Goal: Transaction & Acquisition: Purchase product/service

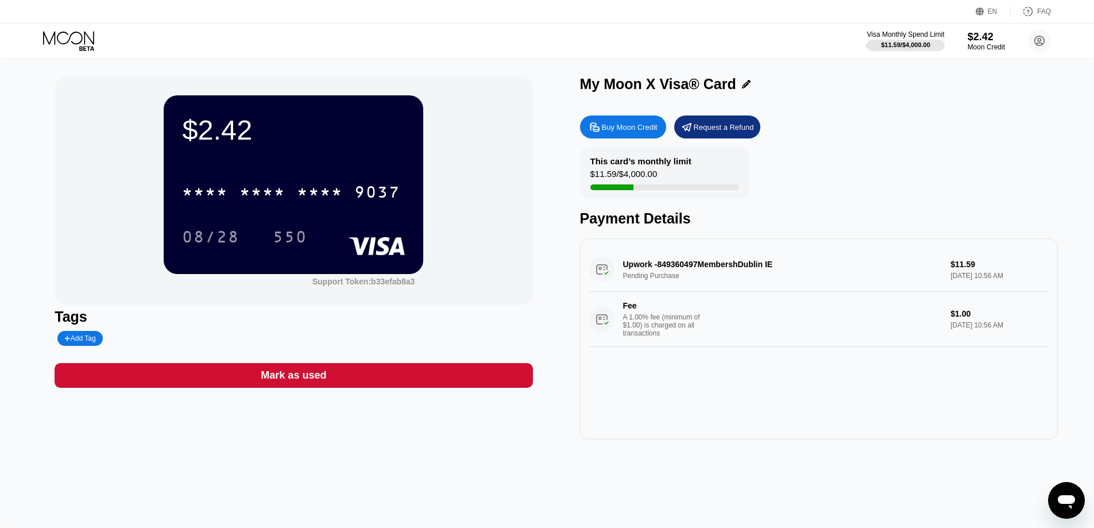
click at [666, 347] on div "Fee A 1.00% fee (minimum of $1.00) is charged on all transactions $1.00 [DATE] …" at bounding box center [818, 319] width 459 height 55
click at [666, 336] on div "A 1.00% fee (minimum of $1.00) is charged on all transactions" at bounding box center [666, 325] width 86 height 24
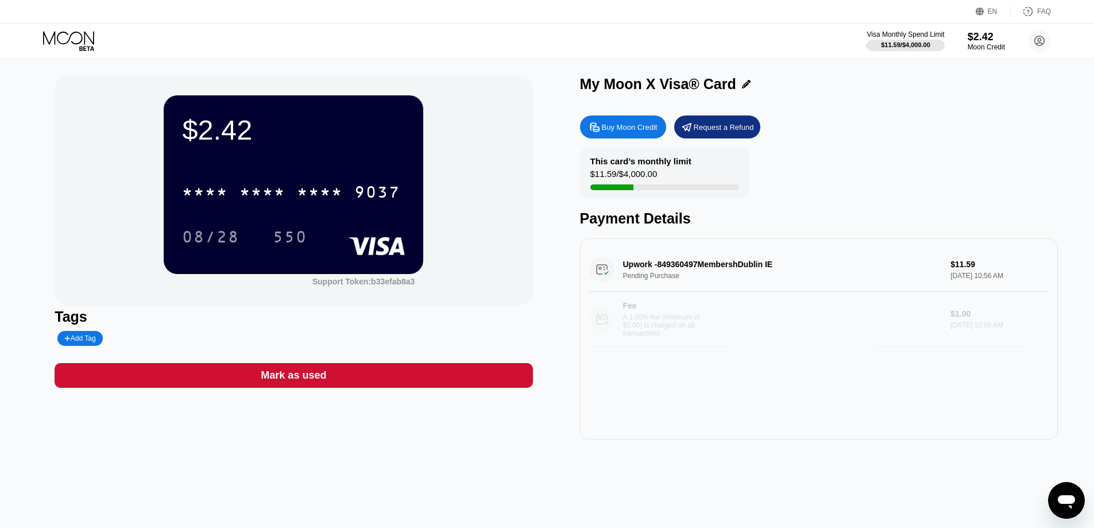
click at [666, 336] on div "A 1.00% fee (minimum of $1.00) is charged on all transactions" at bounding box center [666, 325] width 86 height 24
click at [770, 277] on div "Upwork -849360497MembershDublin IE Pending Purchase $11.59 [DATE] 10:56 AM Fee …" at bounding box center [818, 296] width 459 height 99
click at [764, 261] on div "Upwork -849360497MembershDublin IE Pending Purchase $11.59 [DATE] 10:56 AM Fee …" at bounding box center [818, 296] width 459 height 99
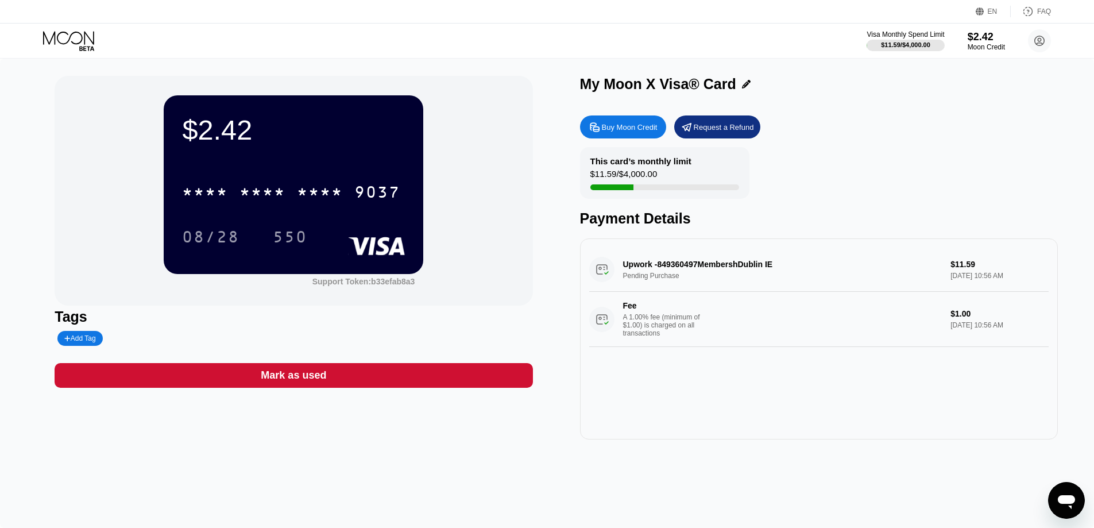
click at [742, 269] on div "Upwork -849360497MembershDublin IE Pending Purchase $11.59 [DATE] 10:56 AM Fee …" at bounding box center [818, 296] width 459 height 99
drag, startPoint x: 816, startPoint y: 269, endPoint x: 834, endPoint y: 268, distance: 17.8
click at [820, 269] on div "Upwork -849360497MembershDublin IE Pending Purchase $11.59 [DATE] 10:56 AM Fee …" at bounding box center [818, 296] width 459 height 99
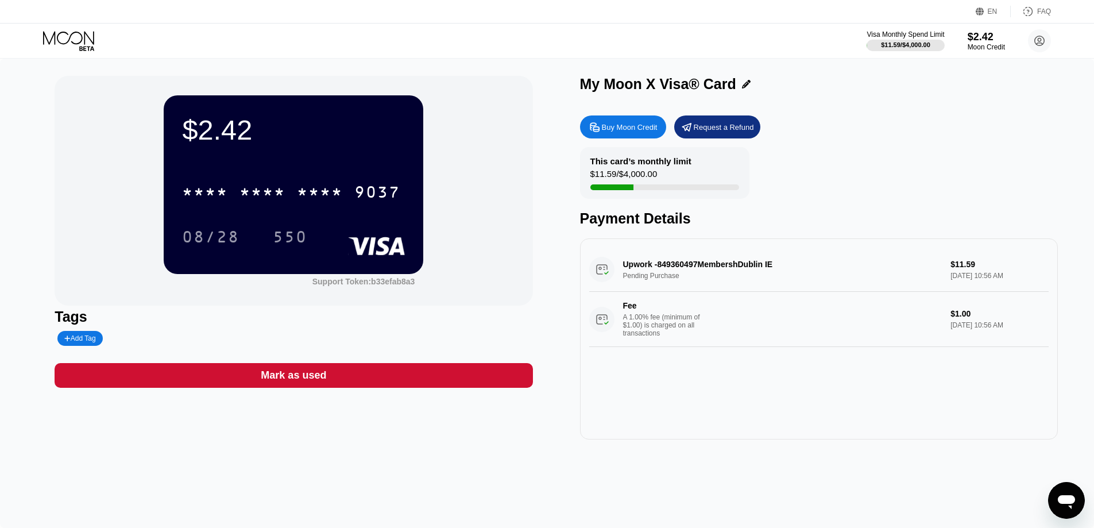
click at [946, 268] on div "Upwork -849360497MembershDublin IE Pending Purchase $11.59 [DATE] 10:56 AM Fee …" at bounding box center [818, 296] width 459 height 99
click at [989, 49] on div "Moon Credit" at bounding box center [986, 47] width 38 height 8
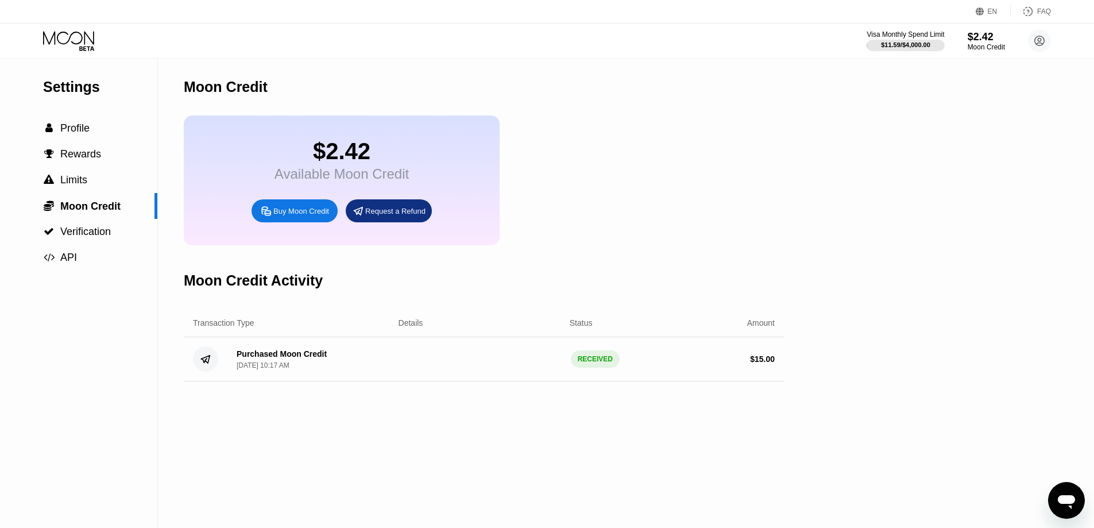
click at [760, 363] on div "$ 15.00" at bounding box center [762, 358] width 25 height 9
click at [315, 358] on div "Purchased Moon Credit" at bounding box center [282, 353] width 90 height 9
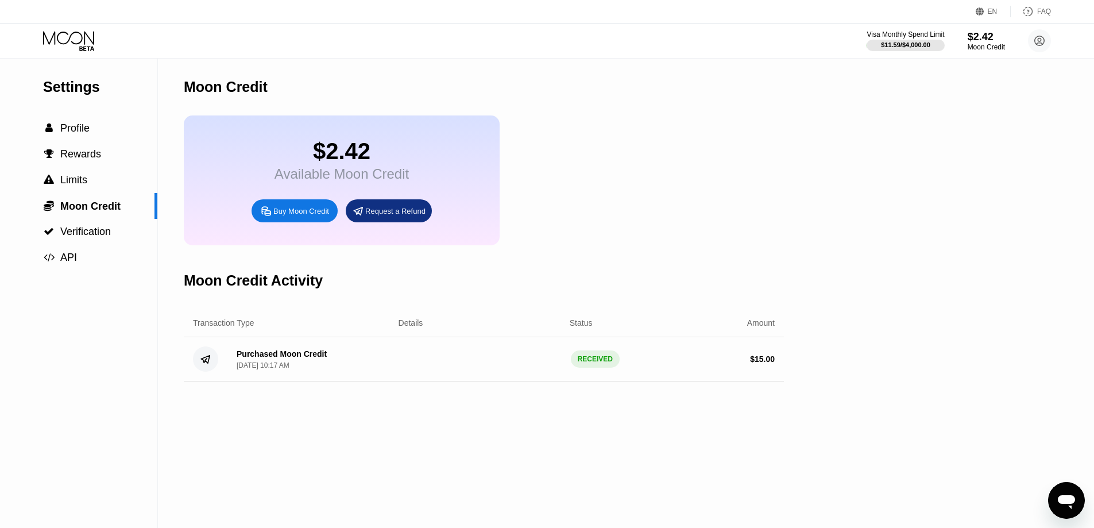
click at [762, 363] on div "$ 15.00" at bounding box center [762, 358] width 25 height 9
click at [952, 42] on div "Visa Monthly Spend Limit $11.59 / $4,000.00 $2.42 Moon Credit [PERSON_NAME] [EM…" at bounding box center [958, 40] width 184 height 23
click at [1023, 41] on div "Visa Monthly Spend Limit $11.59 / $4,000.00 $2.42 Moon Credit [PERSON_NAME] [EM…" at bounding box center [958, 40] width 184 height 23
click at [989, 43] on div "Moon Credit" at bounding box center [985, 47] width 37 height 8
click at [959, 49] on div "Visa Monthly Spend Limit $11.59 / $4,000.00 $2.42 Moon Credit [PERSON_NAME] [EM…" at bounding box center [958, 40] width 184 height 23
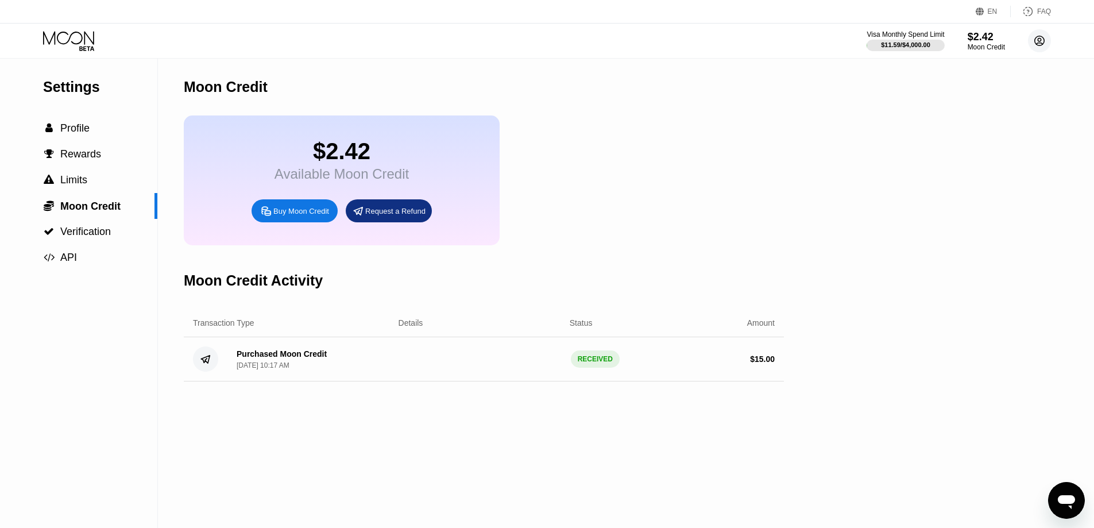
click at [1036, 38] on circle at bounding box center [1039, 40] width 23 height 23
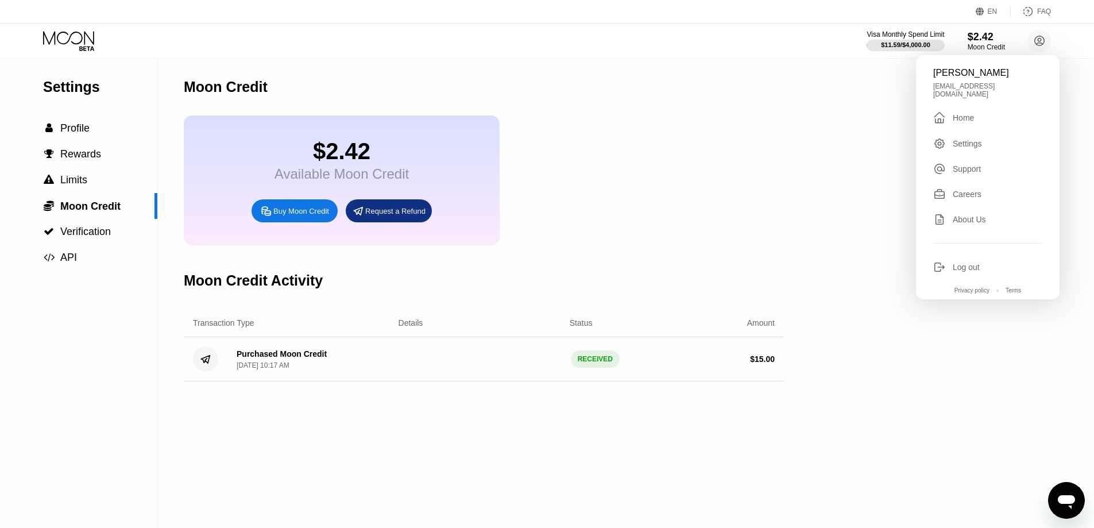
click at [985, 111] on div " Home" at bounding box center [987, 118] width 109 height 14
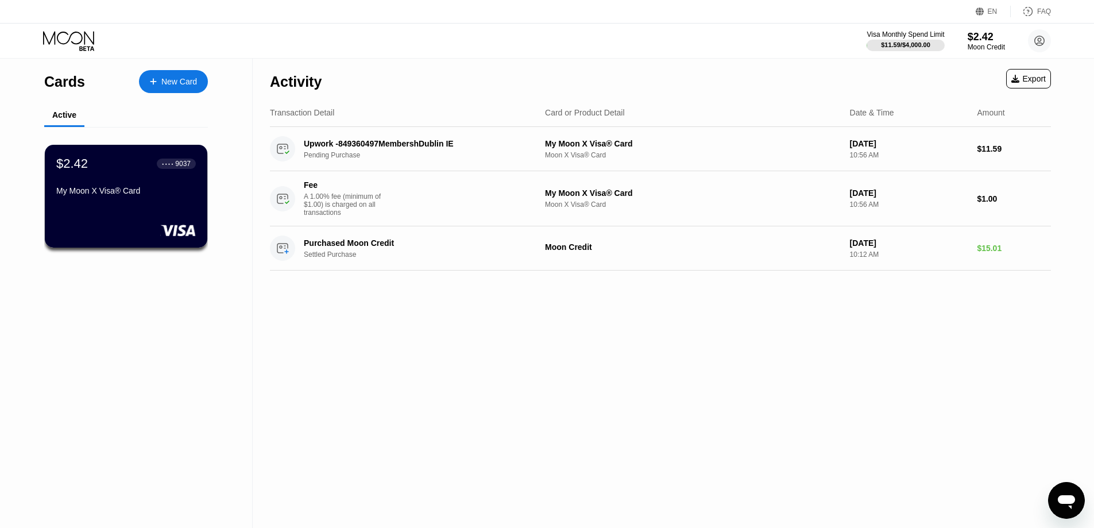
click at [931, 311] on div "Activity Export Transaction Detail Card or Product Detail Date & Time Amount Up…" at bounding box center [660, 293] width 815 height 469
click at [966, 289] on div "Activity Export Transaction Detail Card or Product Detail Date & Time Amount Up…" at bounding box center [660, 293] width 815 height 469
click at [881, 330] on div "Activity Export Transaction Detail Card or Product Detail Date & Time Amount Up…" at bounding box center [660, 293] width 815 height 469
click at [964, 68] on div "Activity Export" at bounding box center [660, 79] width 781 height 40
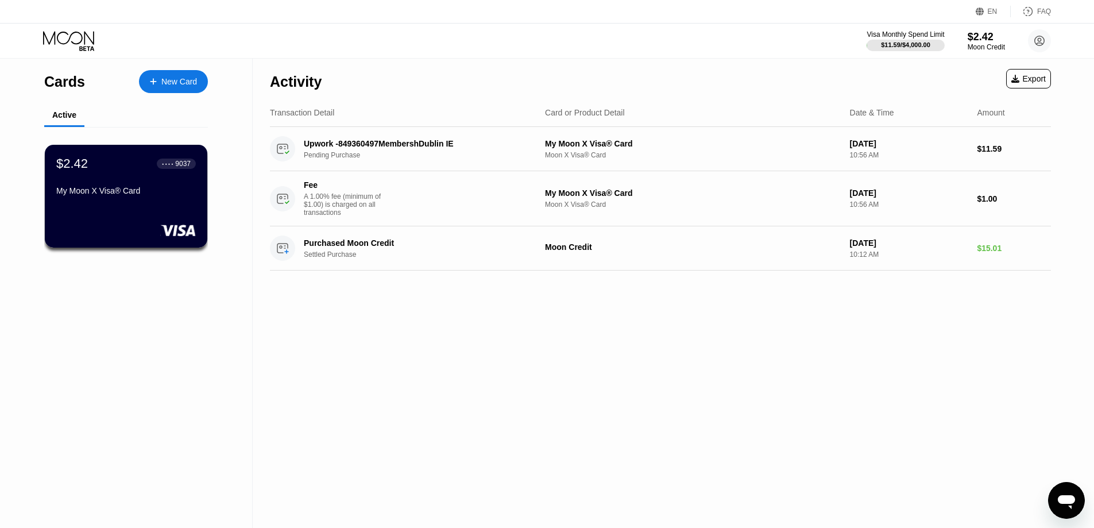
click at [603, 355] on div "Activity Export Transaction Detail Card or Product Detail Date & Time Amount Up…" at bounding box center [660, 293] width 815 height 469
click at [931, 72] on div "Activity Export" at bounding box center [660, 79] width 781 height 40
click at [1036, 45] on circle at bounding box center [1039, 40] width 23 height 23
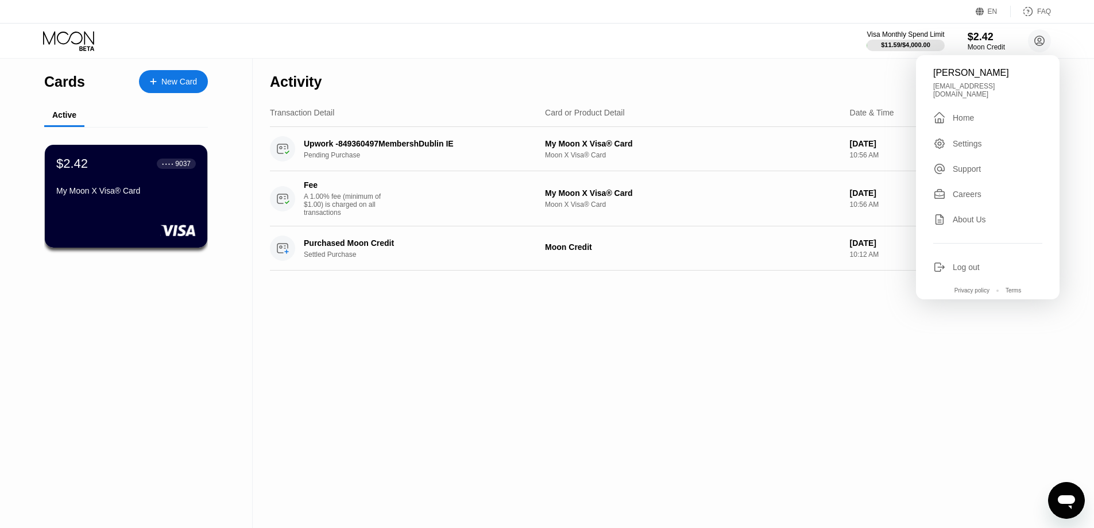
click at [727, 408] on div "Activity Export Transaction Detail Card or Product Detail Date & Time Amount Up…" at bounding box center [660, 293] width 815 height 469
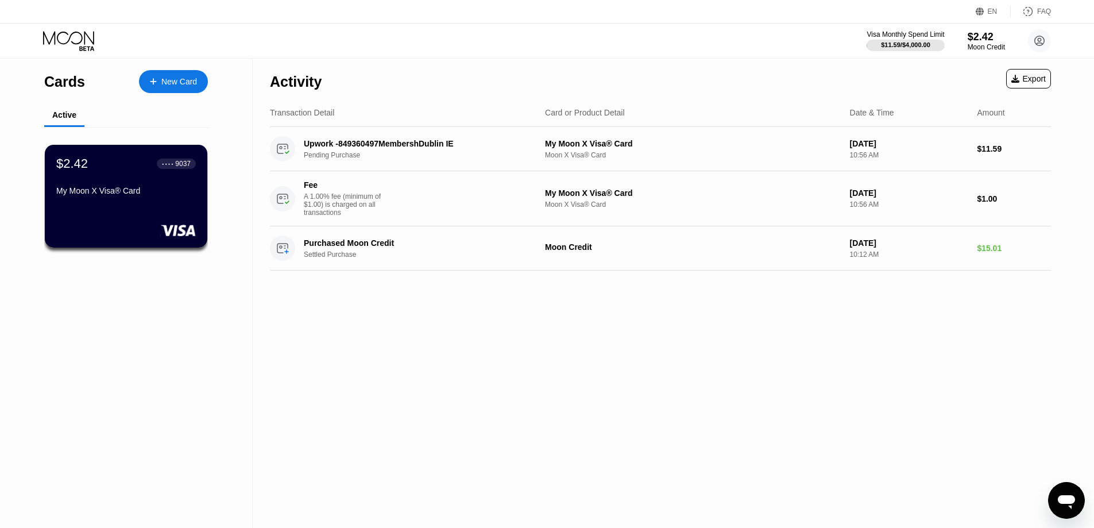
click at [1018, 80] on icon at bounding box center [1015, 79] width 8 height 8
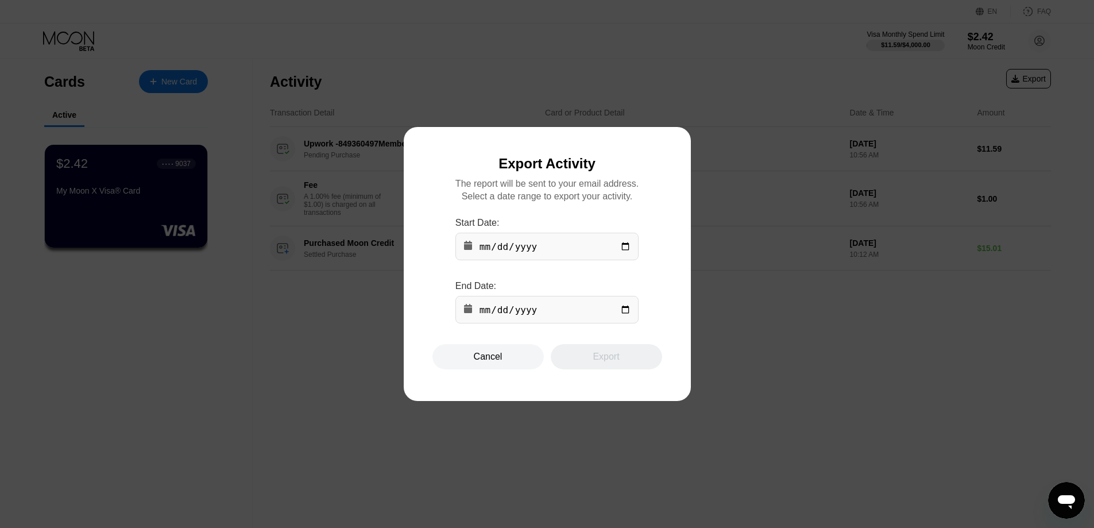
click at [540, 246] on input "date" at bounding box center [546, 247] width 183 height 28
click at [626, 253] on input "date" at bounding box center [546, 247] width 183 height 28
click at [621, 320] on input "date" at bounding box center [546, 310] width 183 height 28
click at [634, 247] on input "date" at bounding box center [546, 247] width 183 height 28
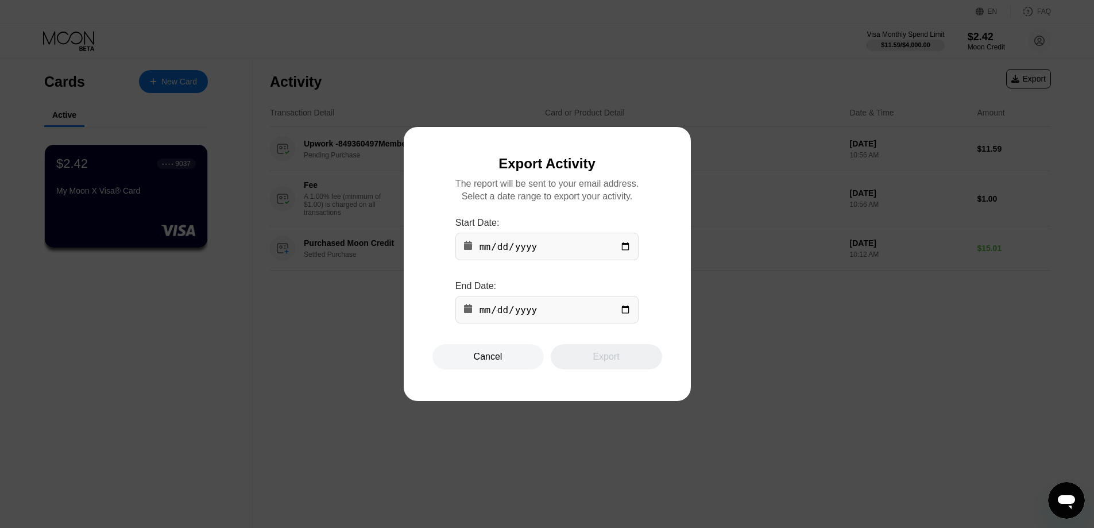
click at [626, 246] on input "date" at bounding box center [546, 247] width 183 height 28
click at [432, 381] on div at bounding box center [551, 264] width 1102 height 528
click at [441, 369] on div "Cancel" at bounding box center [487, 356] width 111 height 25
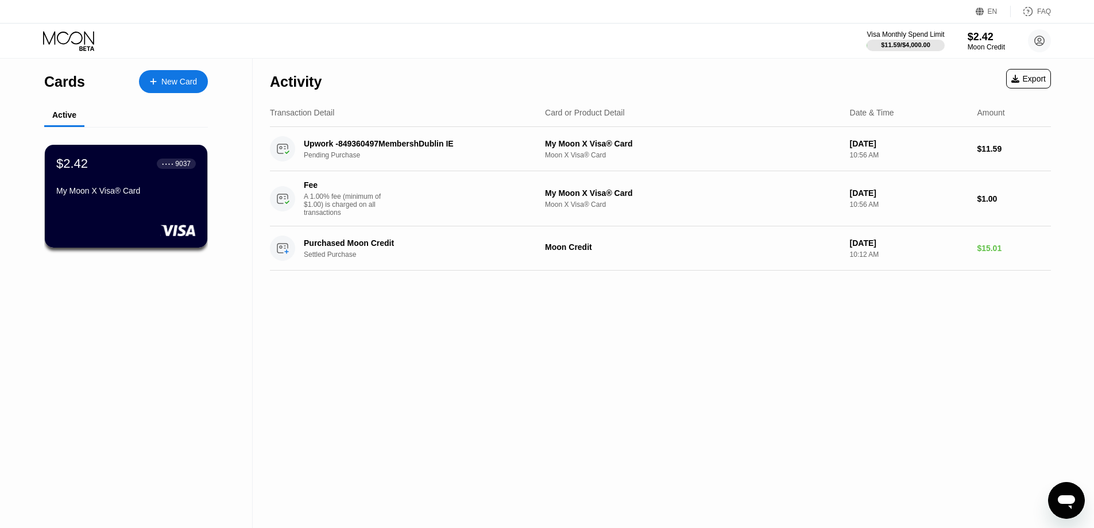
click at [357, 388] on div "Activity Export Transaction Detail Card or Product Detail Date & Time Amount Up…" at bounding box center [660, 293] width 815 height 469
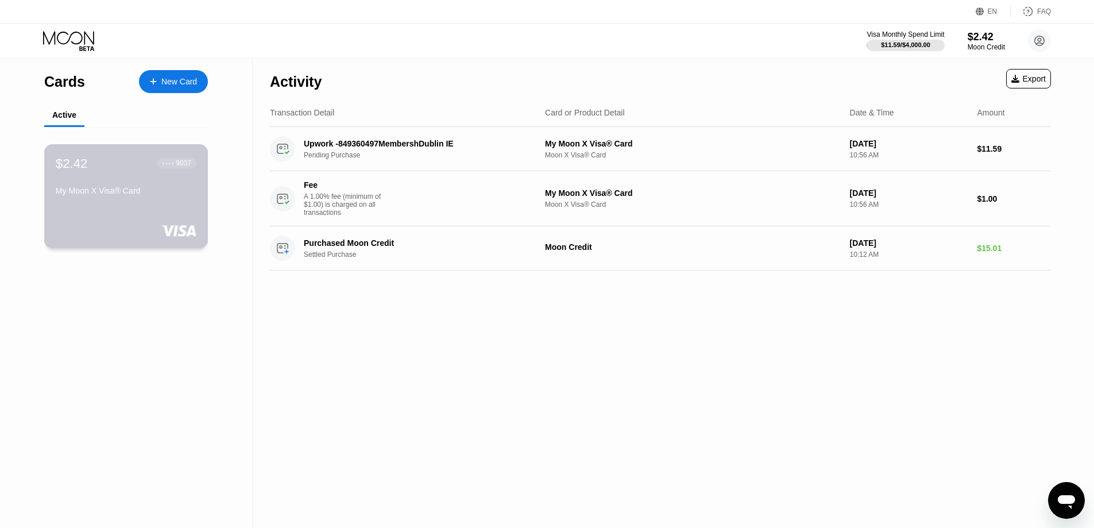
click at [155, 171] on div "$2.42 ● ● ● ● 9037" at bounding box center [126, 163] width 141 height 15
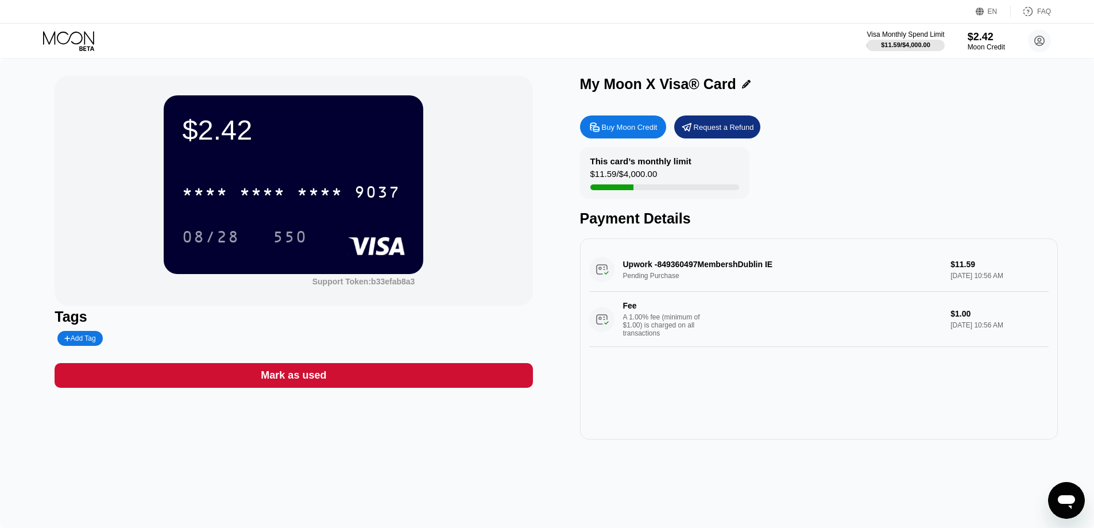
click at [742, 87] on icon at bounding box center [746, 84] width 9 height 9
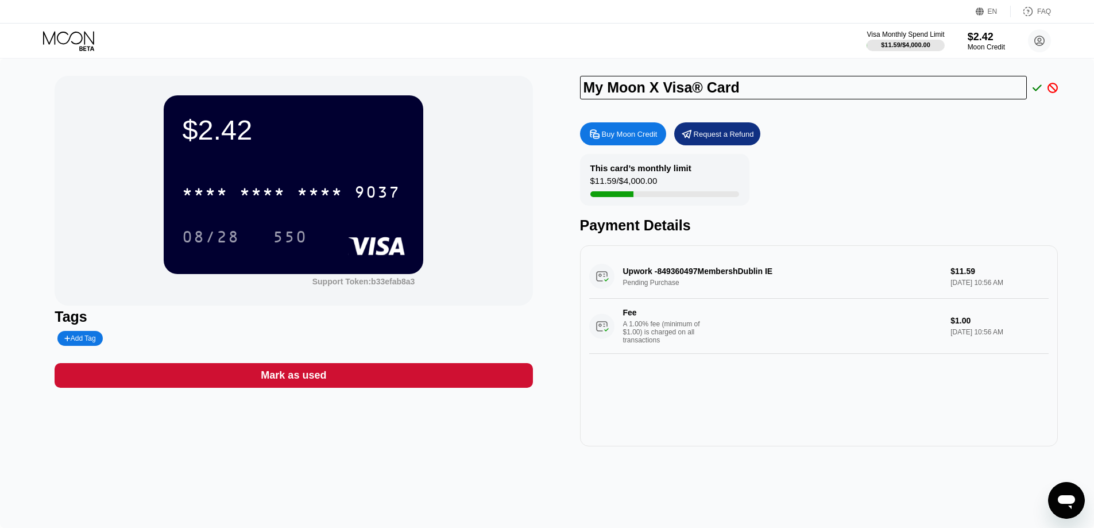
click at [875, 150] on div "Buy Moon Credit Request a Refund This card’s monthly limit $11.59 / $4,000.00 P…" at bounding box center [819, 282] width 478 height 330
click at [1040, 89] on icon at bounding box center [1036, 88] width 9 height 10
click at [1055, 91] on icon at bounding box center [1052, 88] width 10 height 10
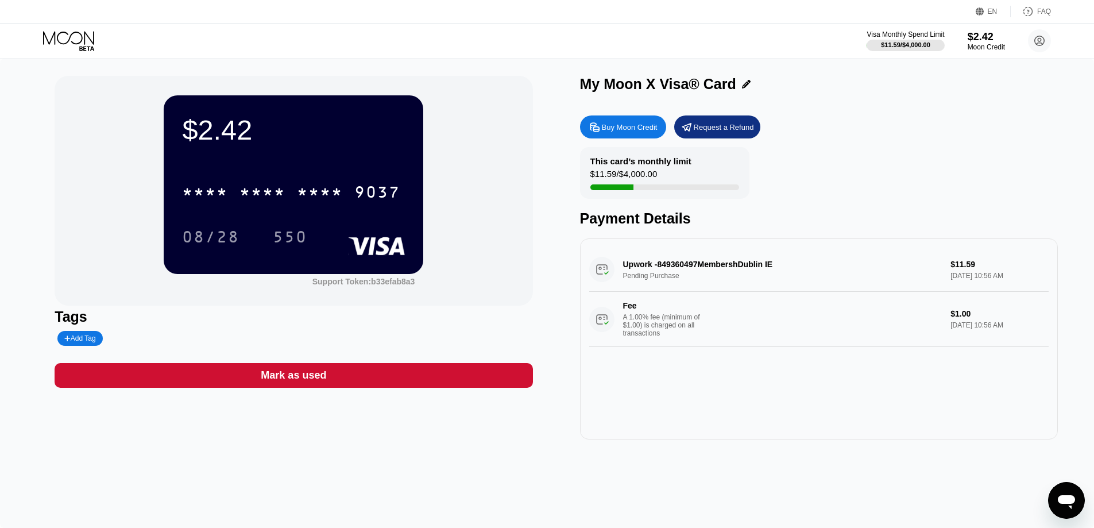
click at [1006, 121] on div "Buy Moon Credit Request a Refund" at bounding box center [819, 126] width 478 height 23
drag, startPoint x: 325, startPoint y: 226, endPoint x: 303, endPoint y: 154, distance: 74.6
click at [303, 154] on div "$2.42 * * * * * * * * * * * * 9037 08/28 550" at bounding box center [293, 184] width 259 height 178
click at [335, 133] on div "$2.42" at bounding box center [293, 130] width 223 height 32
click at [1032, 30] on icon at bounding box center [1039, 40] width 23 height 23
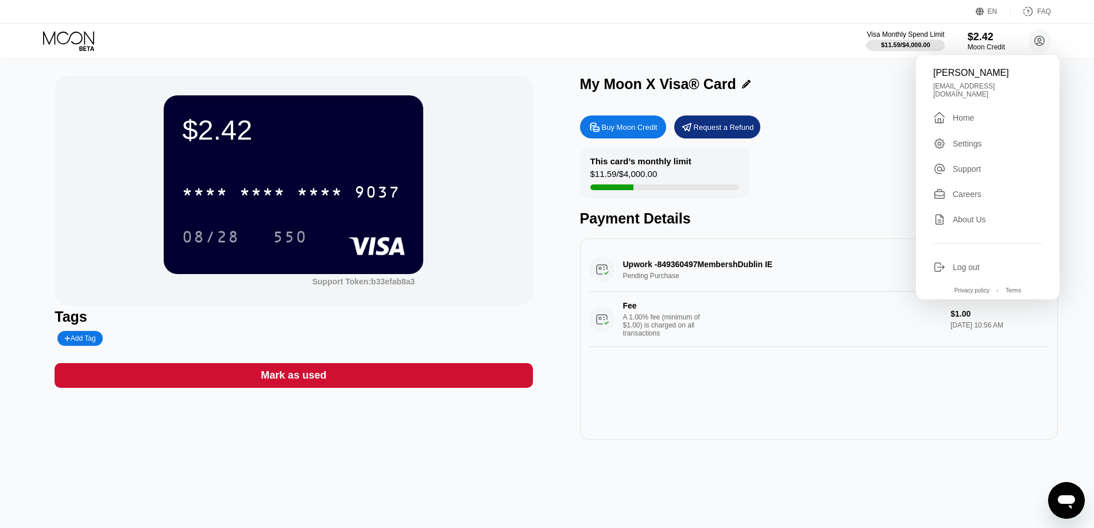
click at [991, 123] on div "[PERSON_NAME] [EMAIL_ADDRESS][DOMAIN_NAME]  Home Settings Support Careers Abou…" at bounding box center [988, 177] width 144 height 244
click at [990, 118] on div " Home" at bounding box center [987, 118] width 109 height 14
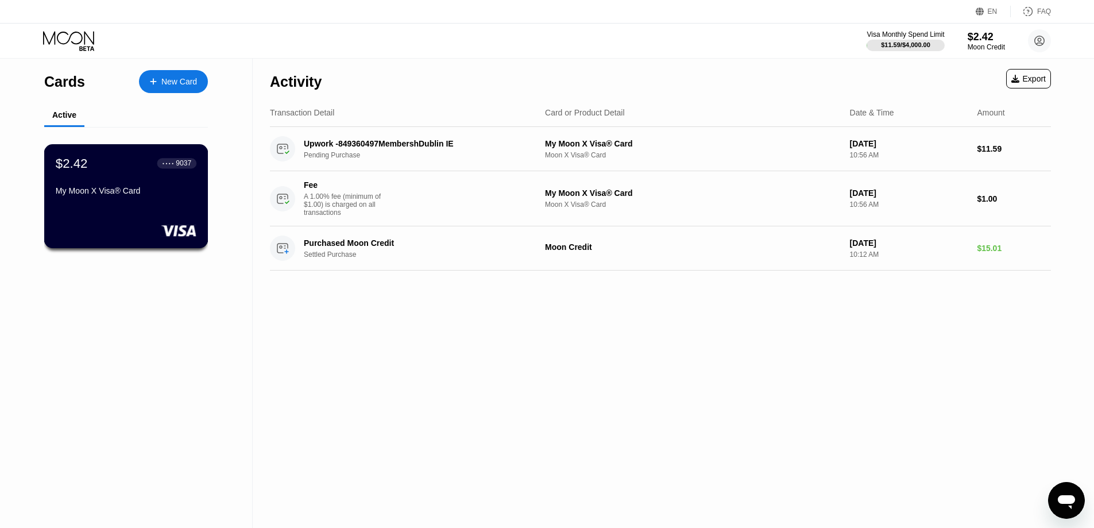
drag, startPoint x: 111, startPoint y: 197, endPoint x: 62, endPoint y: 309, distance: 121.8
click at [59, 323] on div "Cards New Card Active $2.42 ● ● ● ● 9037 My Moon X Visa® Card" at bounding box center [126, 293] width 253 height 469
drag, startPoint x: 1040, startPoint y: 34, endPoint x: 1036, endPoint y: 42, distance: 9.3
click at [1040, 35] on circle at bounding box center [1039, 40] width 23 height 23
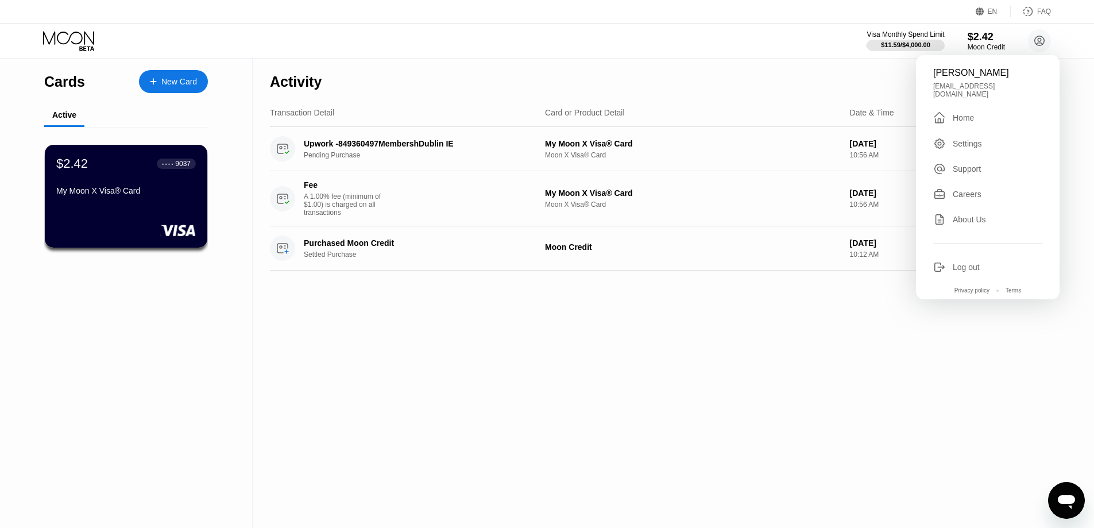
click at [997, 137] on div "Settings" at bounding box center [987, 143] width 109 height 13
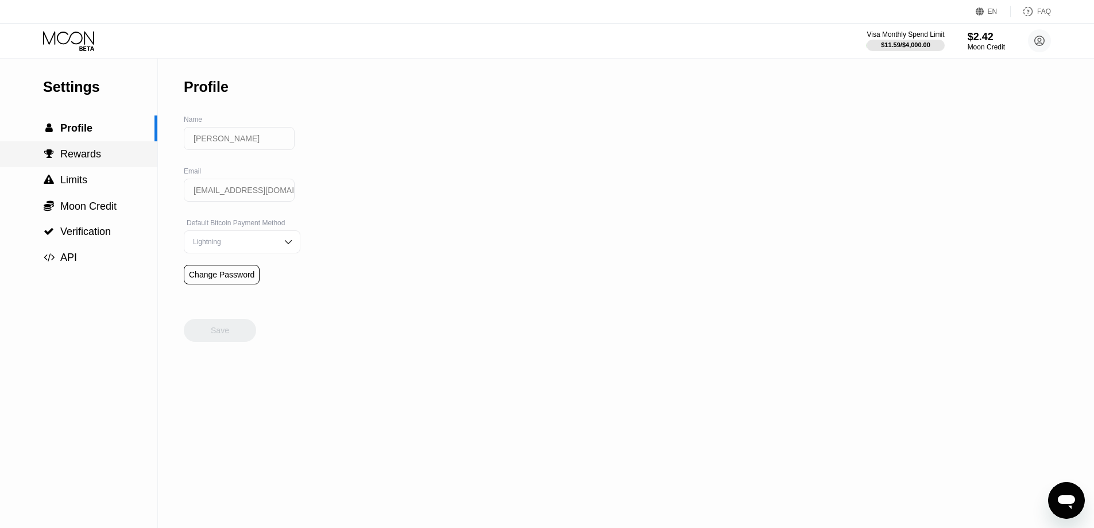
click at [79, 148] on div " Rewards" at bounding box center [78, 154] width 157 height 26
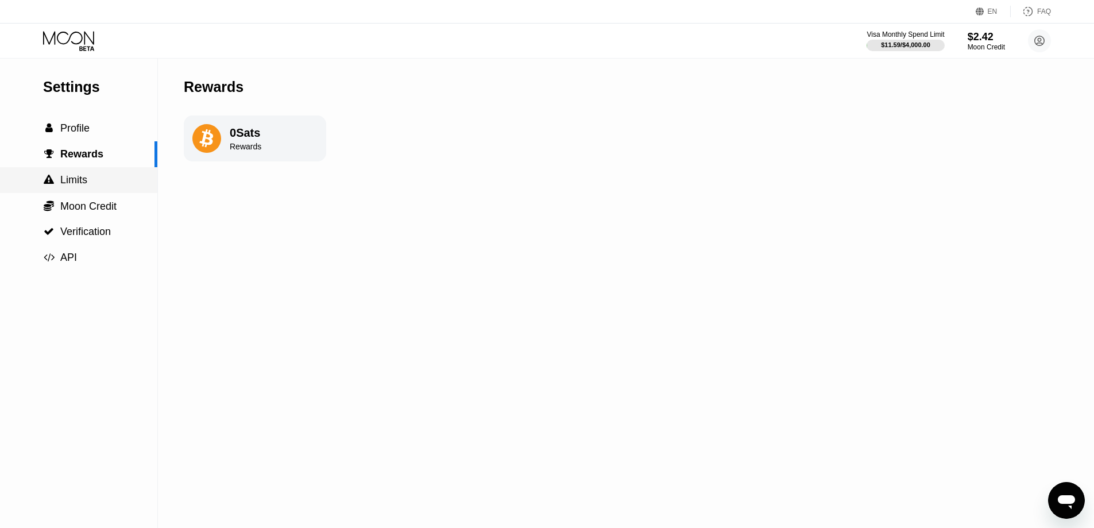
click at [67, 185] on span "Limits" at bounding box center [73, 179] width 27 height 11
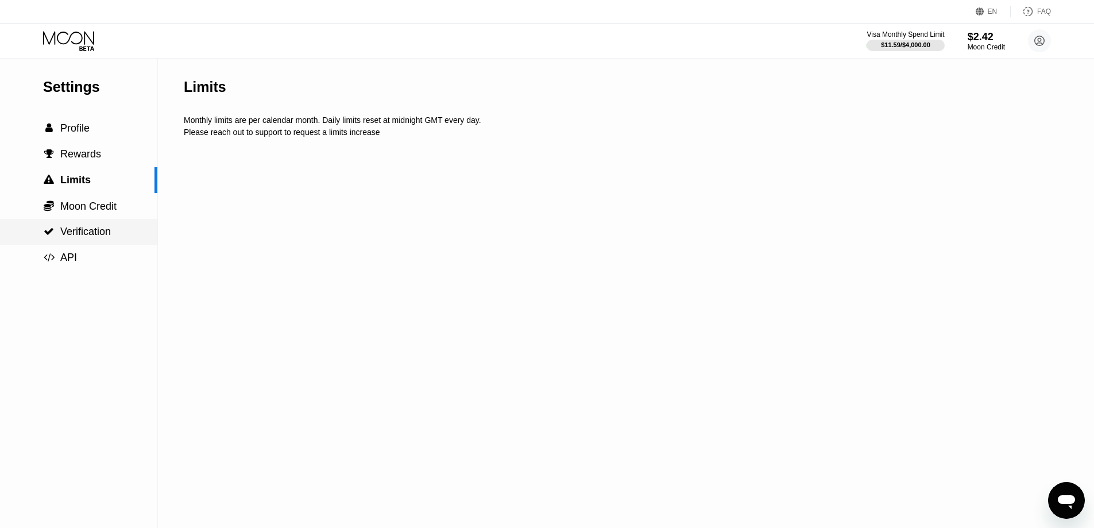
click at [87, 223] on div " Verification" at bounding box center [78, 232] width 157 height 26
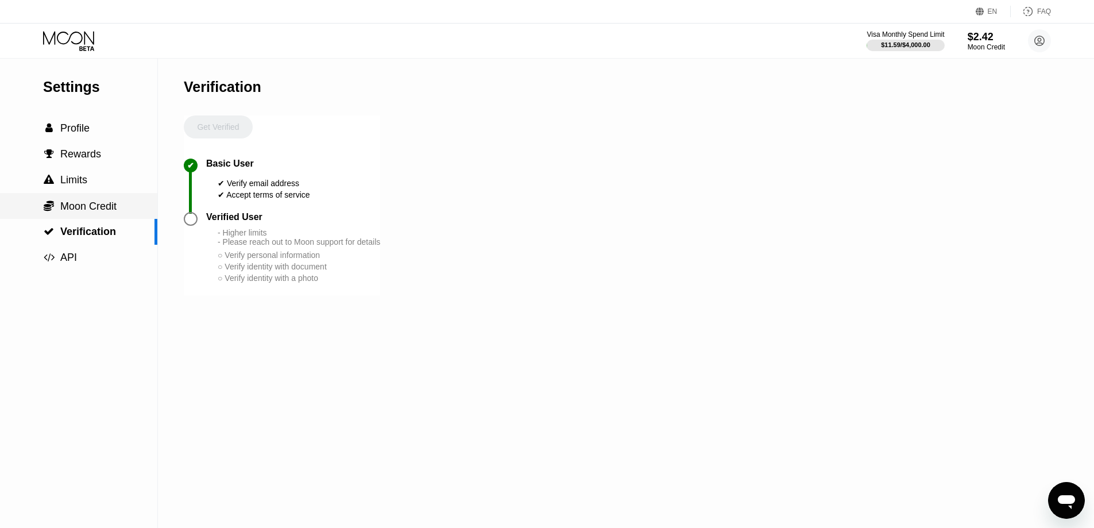
click at [88, 212] on span "Moon Credit" at bounding box center [88, 205] width 56 height 11
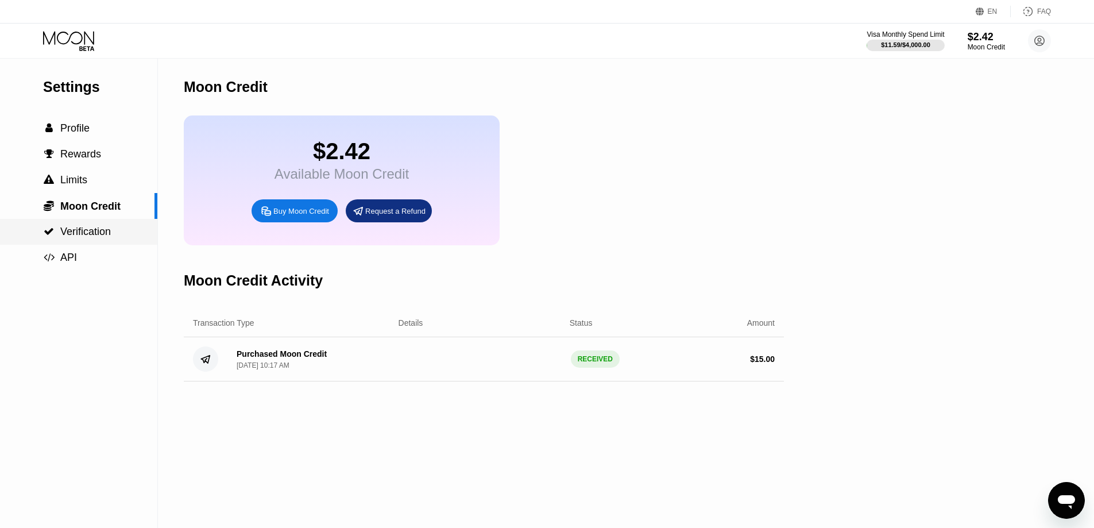
click at [106, 243] on div " Verification" at bounding box center [78, 232] width 157 height 26
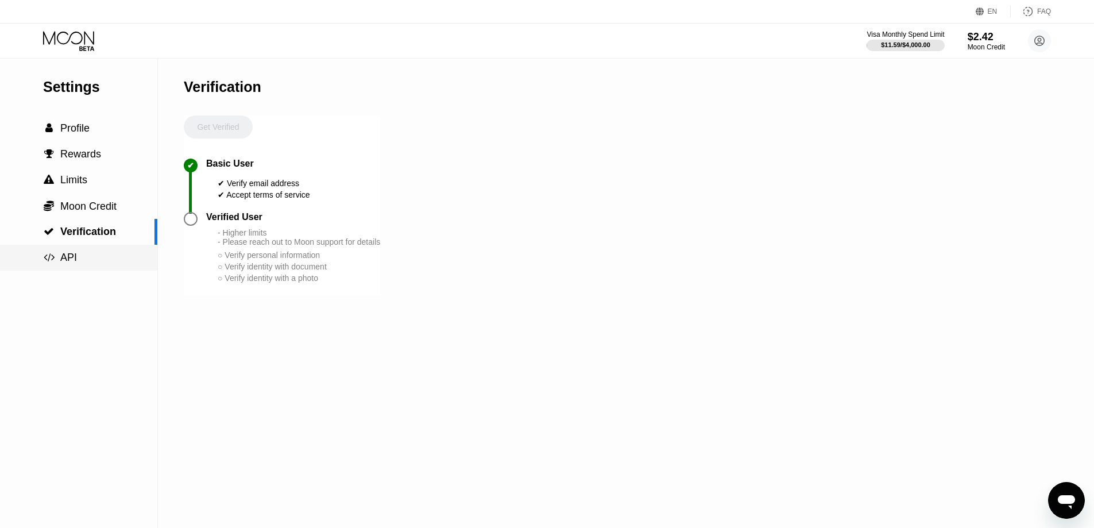
click at [100, 257] on div " API" at bounding box center [78, 257] width 157 height 12
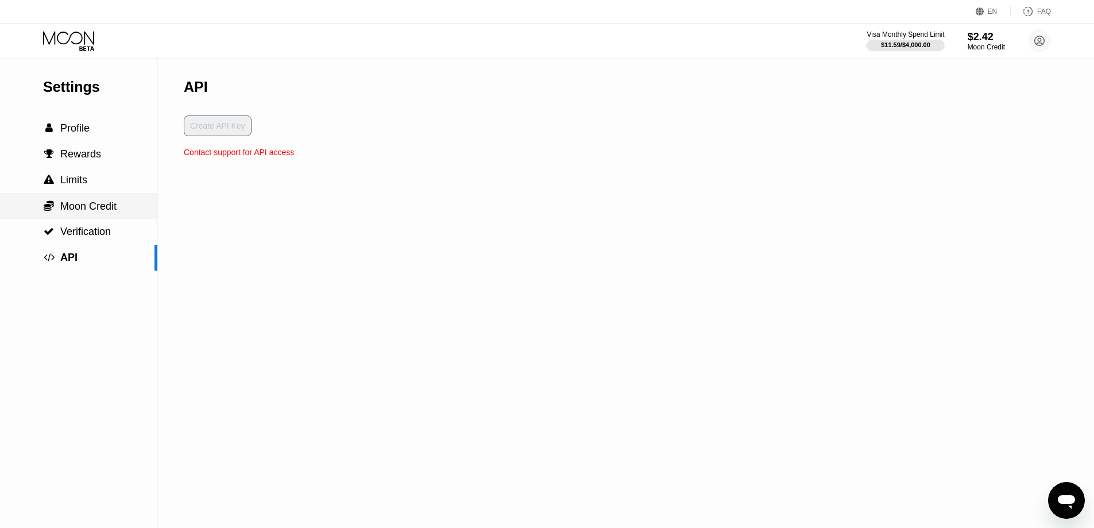
click at [110, 212] on span "Moon Credit" at bounding box center [88, 205] width 56 height 11
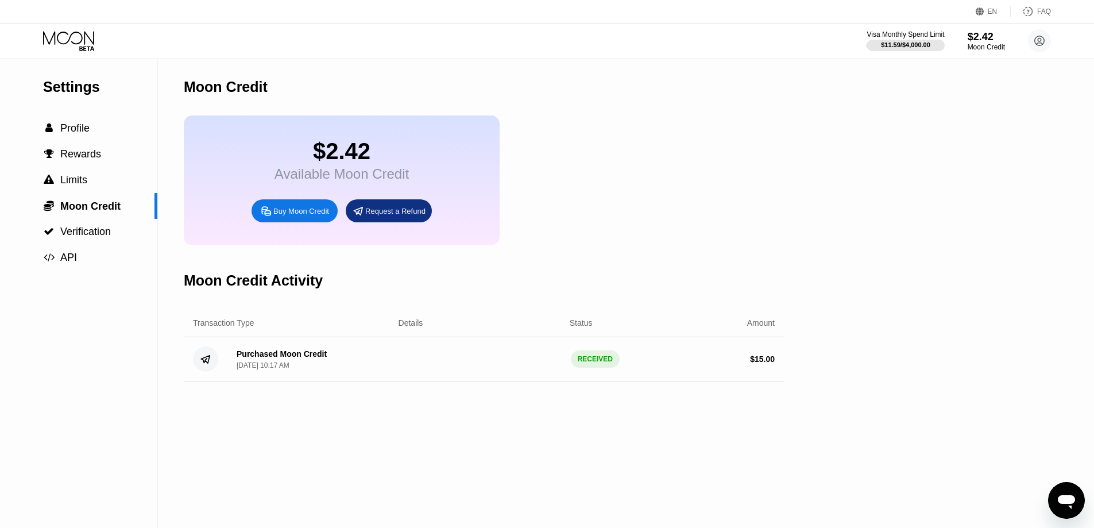
drag, startPoint x: 241, startPoint y: 177, endPoint x: 394, endPoint y: 175, distance: 152.7
click at [386, 175] on div "$2.42 Available Moon Credit Buy Moon Credit Request a Refund" at bounding box center [342, 180] width 316 height 130
click at [396, 175] on div "Available Moon Credit" at bounding box center [341, 174] width 134 height 16
drag, startPoint x: 270, startPoint y: 173, endPoint x: 122, endPoint y: 146, distance: 151.1
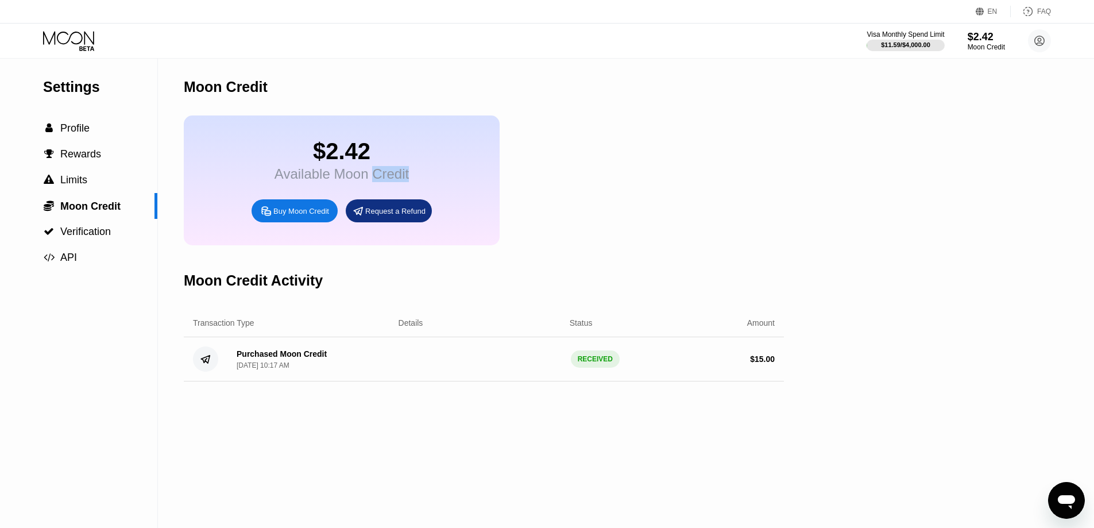
click at [270, 173] on div "$2.42 Available Moon Credit Buy Moon Credit Request a Refund" at bounding box center [342, 180] width 316 height 130
click at [100, 139] on div " Profile" at bounding box center [78, 128] width 157 height 26
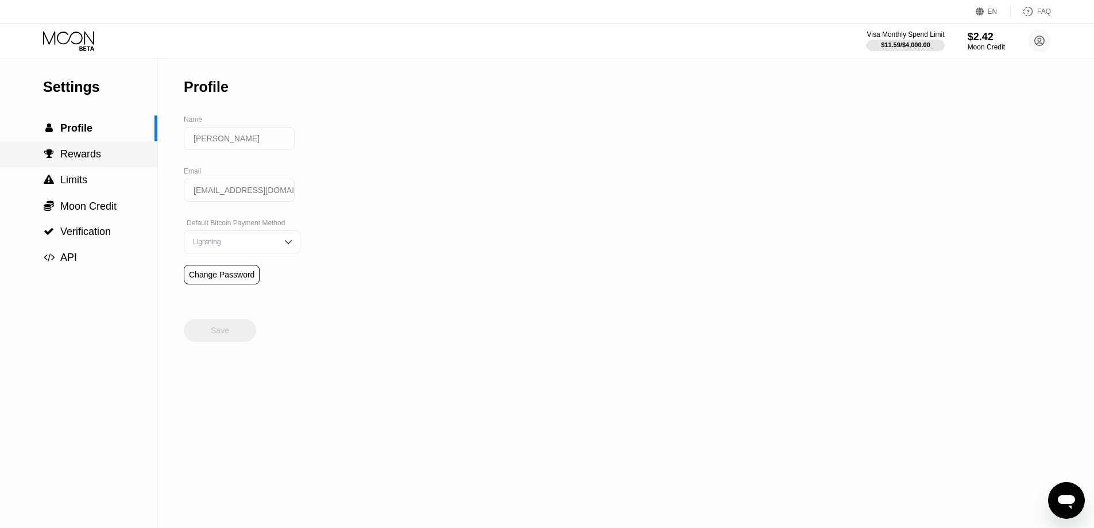
click at [100, 160] on div " Rewards" at bounding box center [78, 154] width 157 height 12
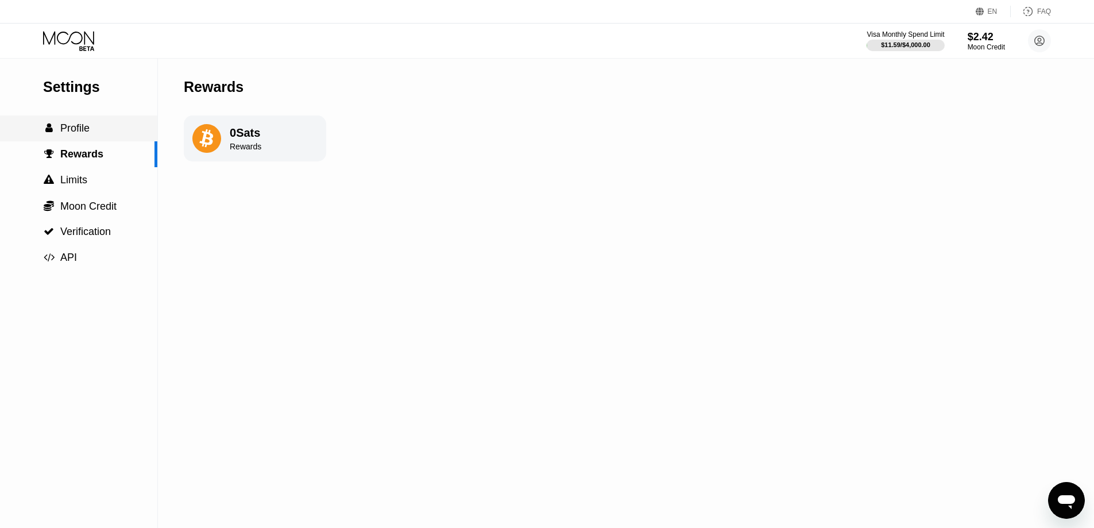
click at [100, 139] on div " Profile" at bounding box center [78, 128] width 157 height 26
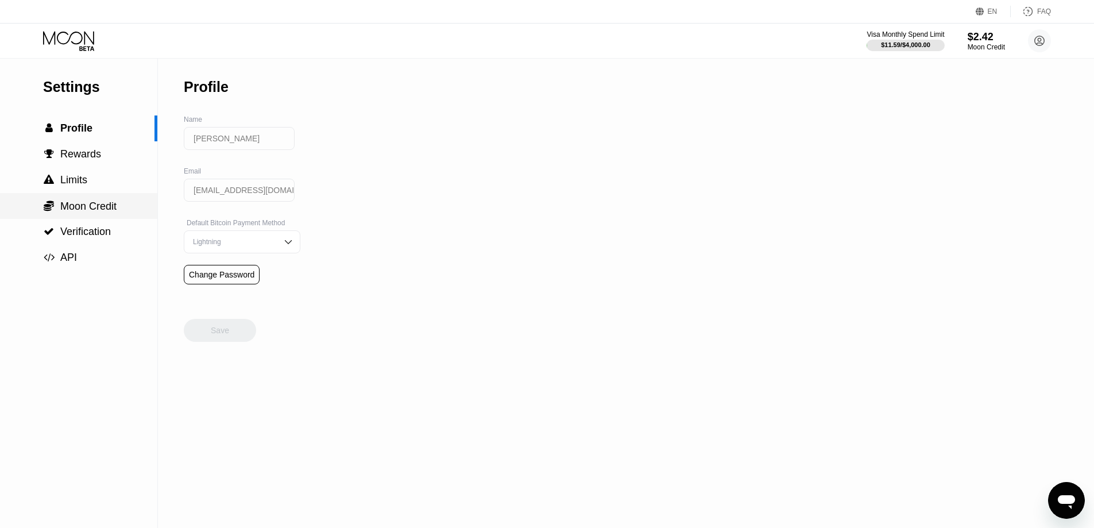
click at [90, 198] on div " Moon Credit" at bounding box center [78, 206] width 157 height 26
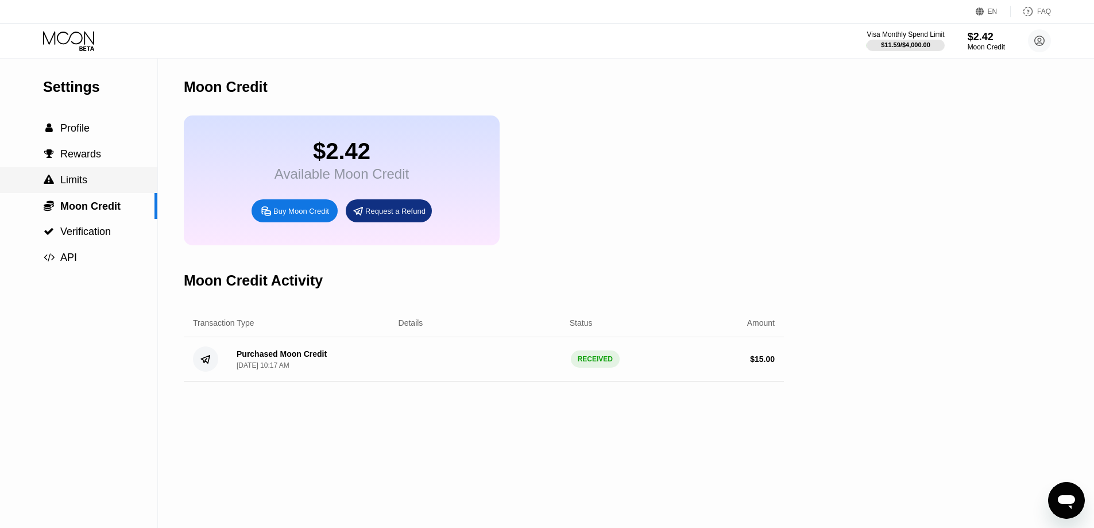
click at [97, 166] on div " Rewards" at bounding box center [78, 154] width 157 height 26
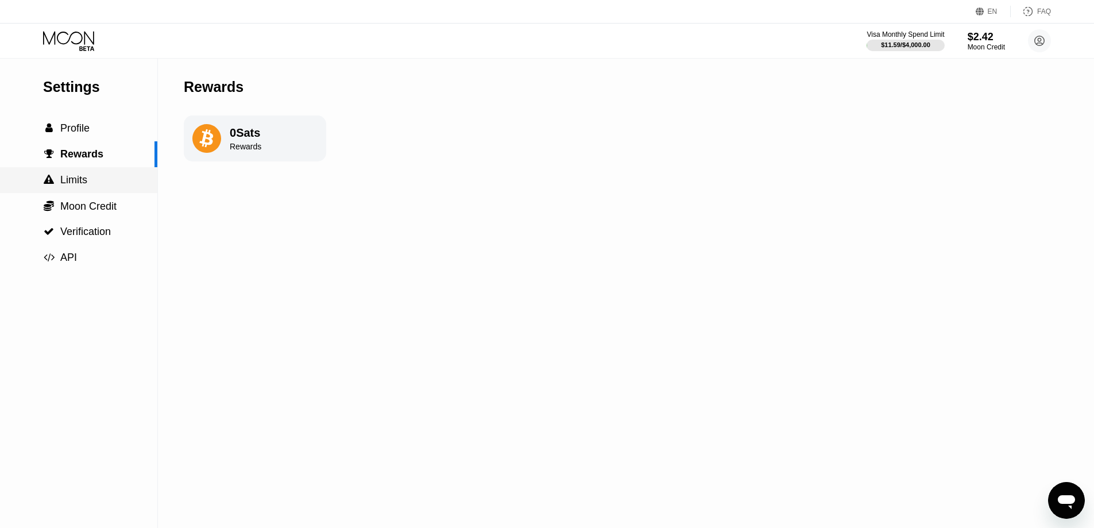
click at [94, 186] on div " Limits" at bounding box center [78, 180] width 157 height 12
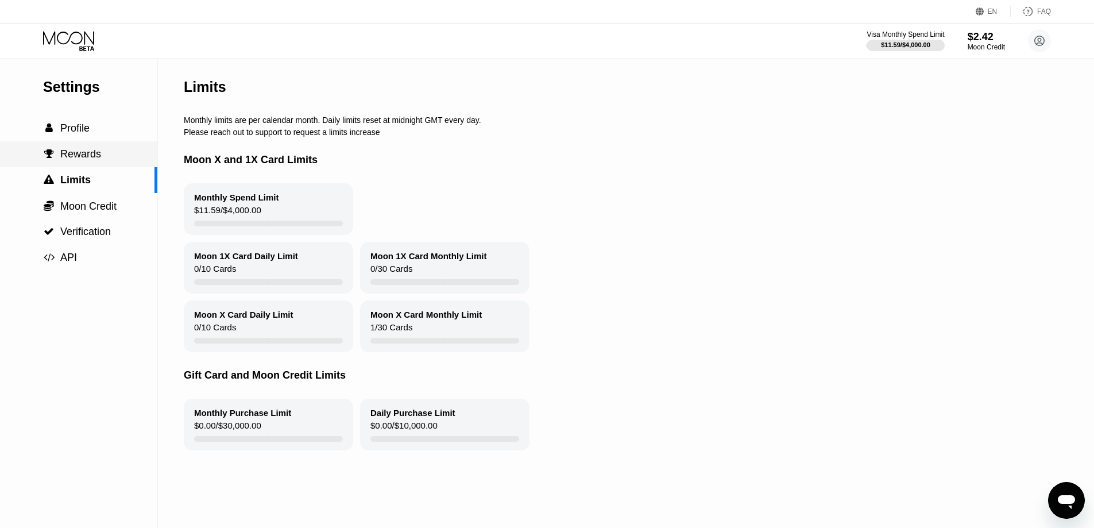
click at [105, 147] on div " Rewards" at bounding box center [78, 154] width 157 height 26
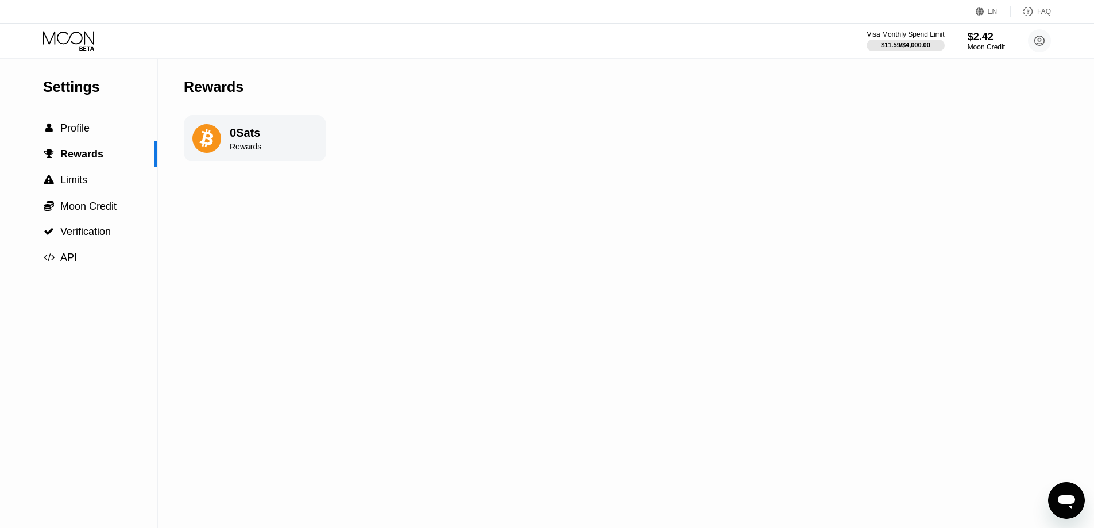
click at [266, 157] on div "0 Sats Rewards" at bounding box center [255, 138] width 142 height 46
click at [86, 185] on span "Limits" at bounding box center [73, 179] width 27 height 11
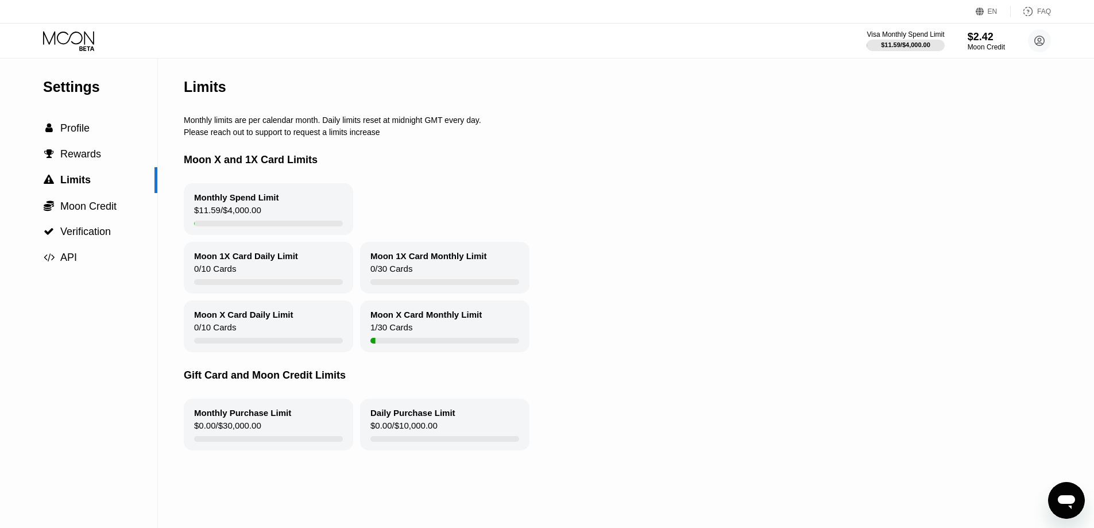
click at [1027, 46] on div "Visa Monthly Spend Limit $11.59 / $4,000.00 $2.42 Moon Credit [PERSON_NAME] [EM…" at bounding box center [958, 40] width 184 height 23
click at [998, 49] on div "Moon Credit" at bounding box center [985, 47] width 37 height 8
click at [998, 49] on div "Moon Credit" at bounding box center [986, 47] width 38 height 8
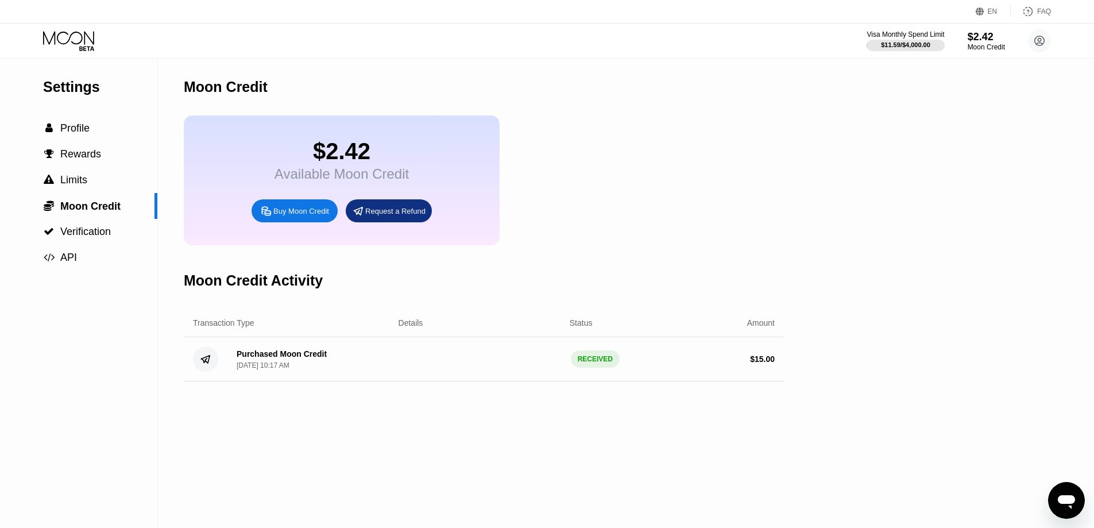
click at [808, 135] on div "Settings  Profile  Rewards  Limits  Moon Credit  Verification  API Moon C…" at bounding box center [547, 293] width 1094 height 469
drag, startPoint x: 1057, startPoint y: 45, endPoint x: 1052, endPoint y: 44, distance: 6.0
click at [1052, 44] on div "Visa Monthly Spend Limit $11.59 / $4,000.00 $2.42 Moon Credit [PERSON_NAME] [EM…" at bounding box center [547, 41] width 1094 height 34
click at [1042, 45] on circle at bounding box center [1039, 40] width 23 height 23
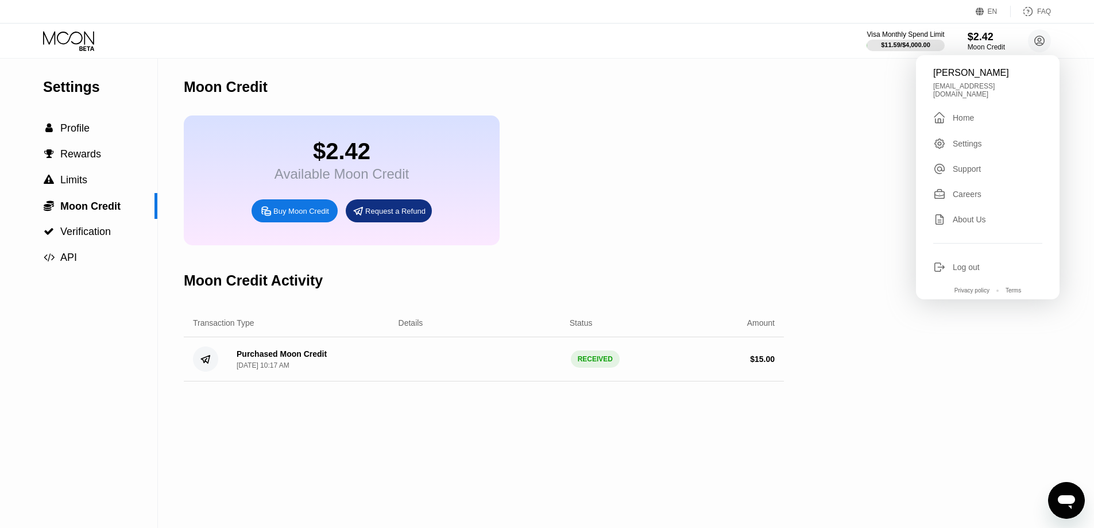
click at [988, 192] on div "Careers" at bounding box center [987, 194] width 109 height 13
click at [698, 86] on div "Moon Credit" at bounding box center [484, 87] width 600 height 57
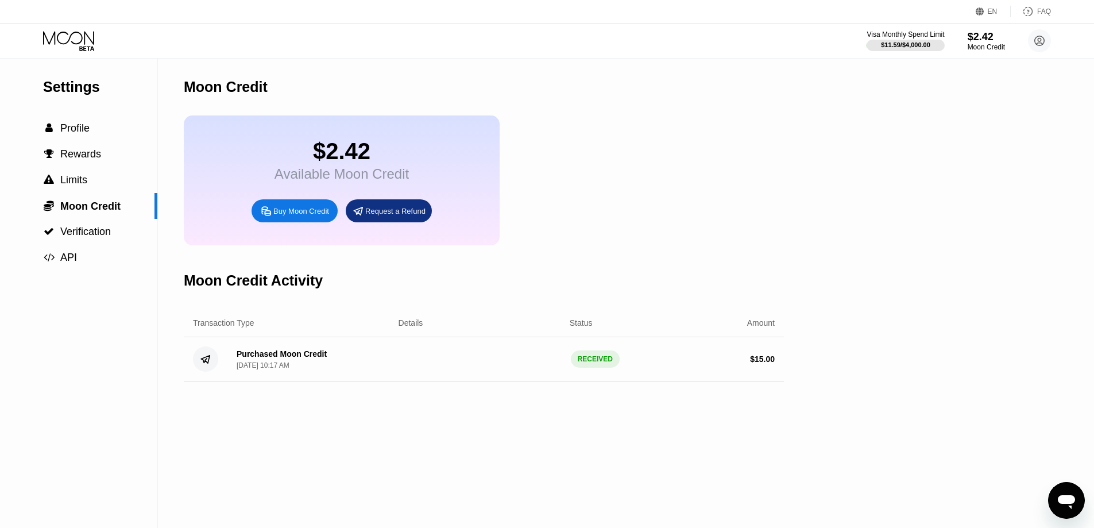
click at [1029, 45] on circle at bounding box center [1039, 40] width 23 height 23
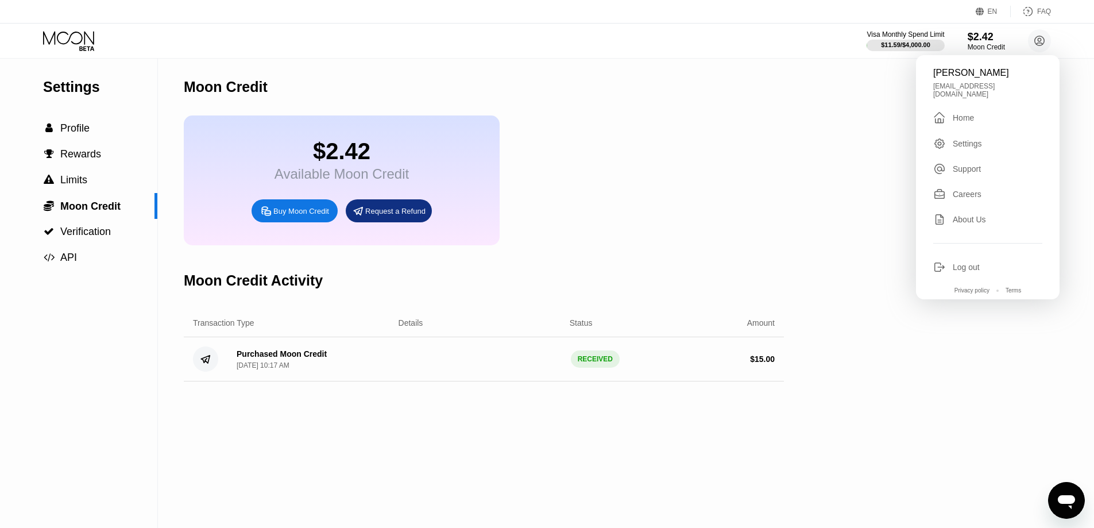
click at [896, 113] on div "Settings  Profile  Rewards  Limits  Moon Credit  Verification  API Moon C…" at bounding box center [547, 293] width 1094 height 469
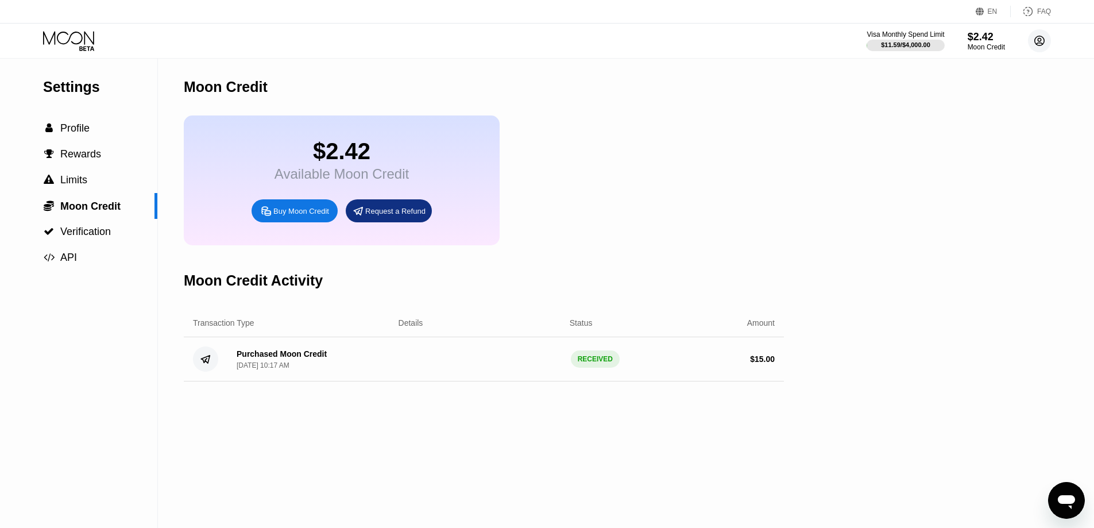
click at [1041, 43] on icon at bounding box center [1039, 41] width 6 height 6
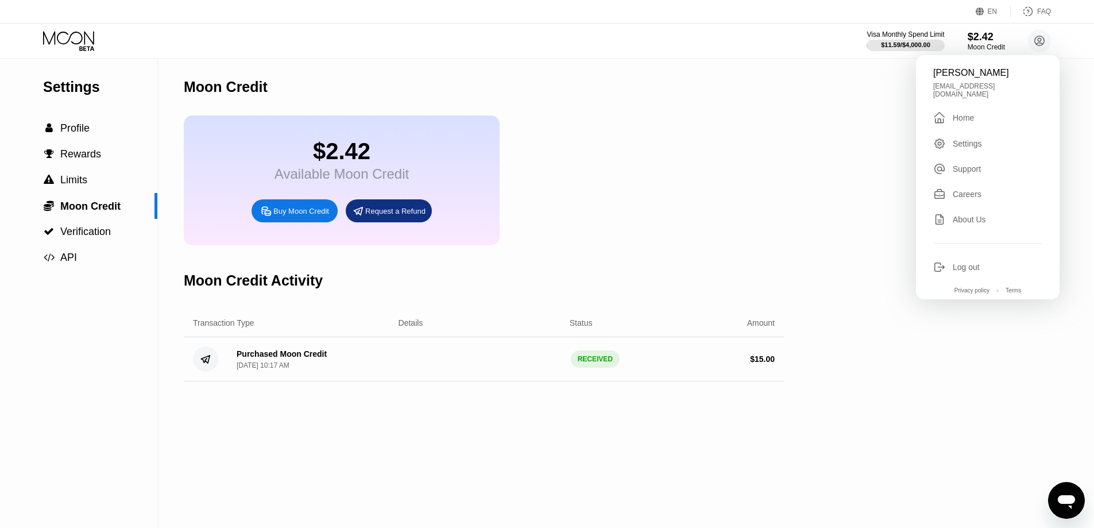
click at [882, 107] on div "Settings  Profile  Rewards  Limits  Moon Credit  Verification  API Moon C…" at bounding box center [547, 293] width 1094 height 469
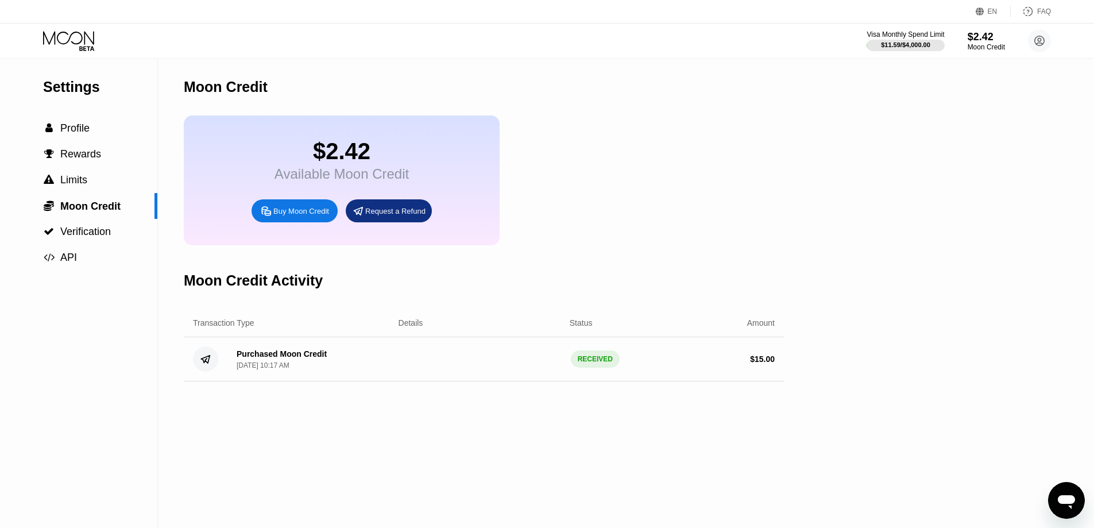
click at [880, 172] on div "Settings  Profile  Rewards  Limits  Moon Credit  Verification  API Moon C…" at bounding box center [547, 293] width 1094 height 469
click at [994, 38] on div "$2.42" at bounding box center [985, 37] width 37 height 12
click at [841, 92] on div "Settings  Profile  Rewards  Limits  Moon Credit  Verification  API Moon C…" at bounding box center [547, 293] width 1094 height 469
click at [95, 152] on span "Rewards" at bounding box center [80, 153] width 41 height 11
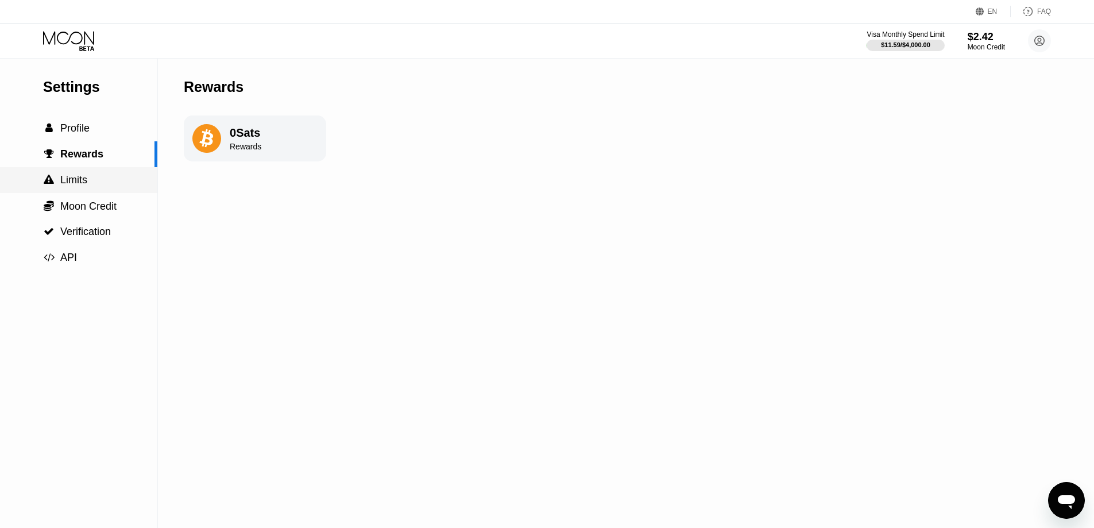
click at [89, 181] on div " Limits" at bounding box center [78, 180] width 157 height 12
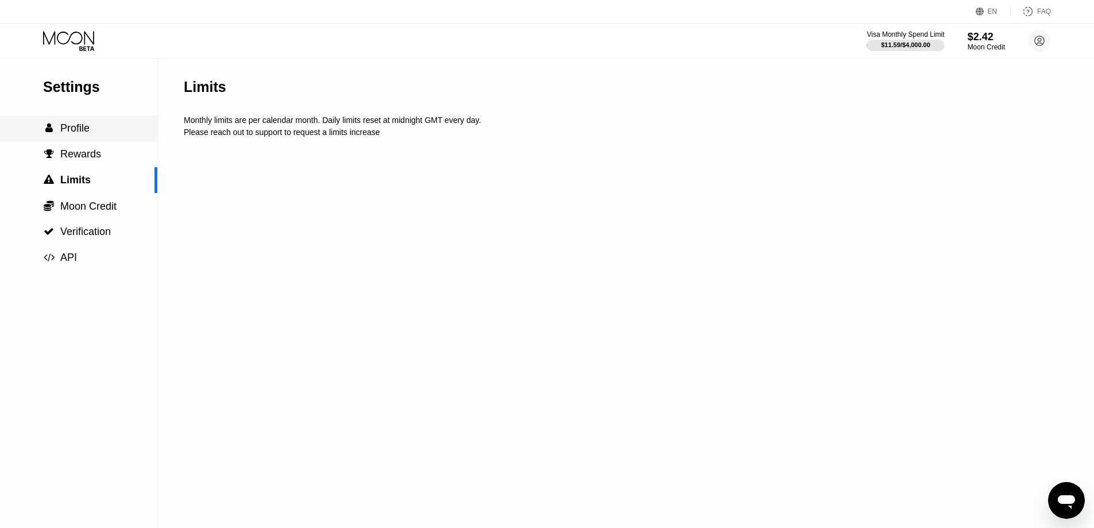
click at [99, 129] on div " Profile" at bounding box center [78, 128] width 157 height 12
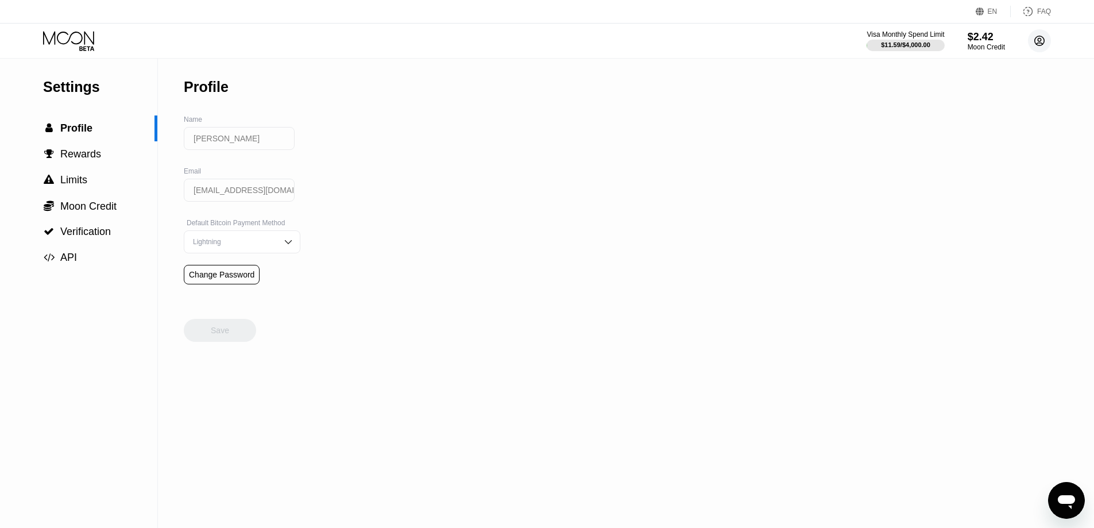
click at [1033, 41] on circle at bounding box center [1039, 40] width 23 height 23
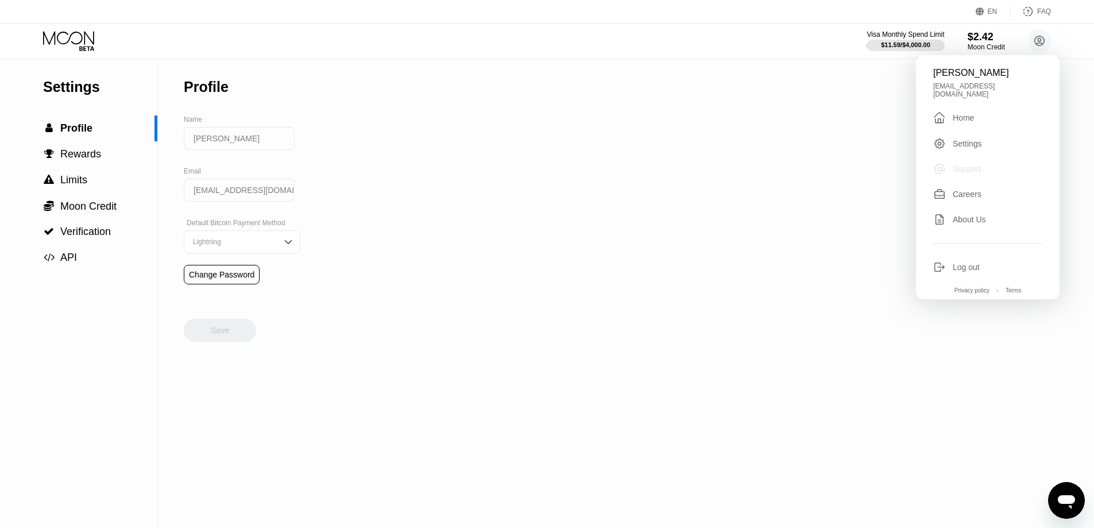
click at [963, 165] on div "Support" at bounding box center [966, 168] width 28 height 9
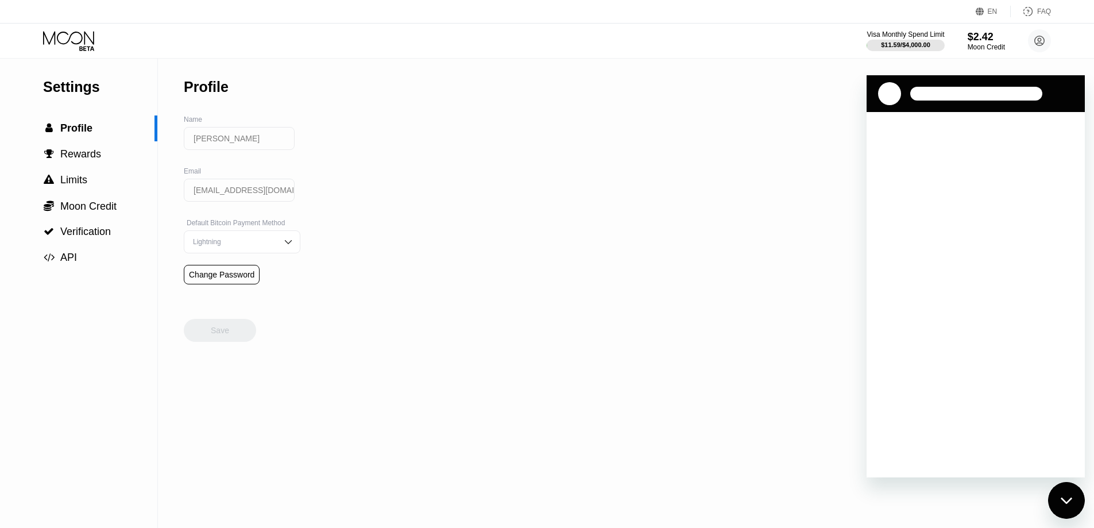
drag, startPoint x: 1041, startPoint y: 503, endPoint x: 1, endPoint y: 18, distance: 1147.3
click at [1041, 503] on div "Settings  Profile  Rewards  Limits  Moon Credit  Verification  API Profil…" at bounding box center [547, 293] width 1094 height 469
click at [1057, 496] on div "Close messaging window" at bounding box center [1066, 500] width 34 height 34
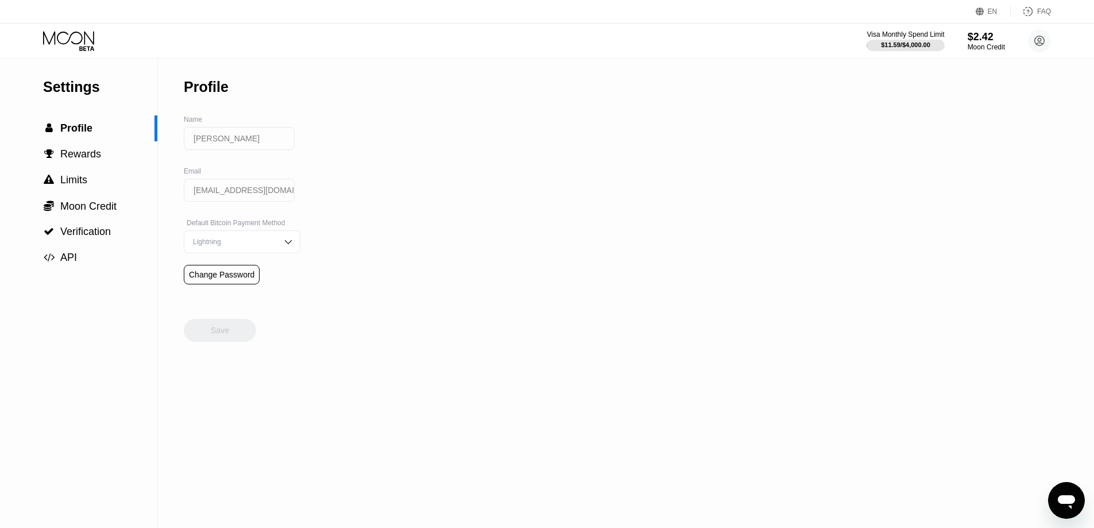
click at [984, 53] on div "Visa Monthly Spend Limit $11.59 / $4,000.00 $2.42 Moon Credit [PERSON_NAME] [EM…" at bounding box center [547, 41] width 1094 height 34
click at [998, 48] on div "Moon Credit" at bounding box center [986, 47] width 38 height 8
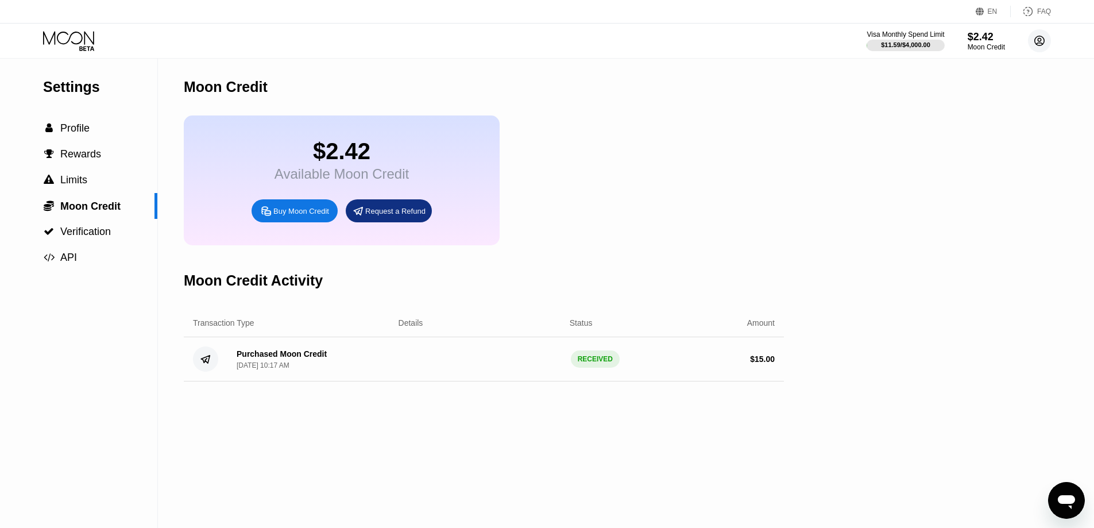
click at [1056, 38] on div "Visa Monthly Spend Limit $11.59 / $4,000.00 $2.42 Moon Credit [PERSON_NAME] [EM…" at bounding box center [547, 41] width 1094 height 34
click at [1047, 42] on circle at bounding box center [1039, 40] width 23 height 23
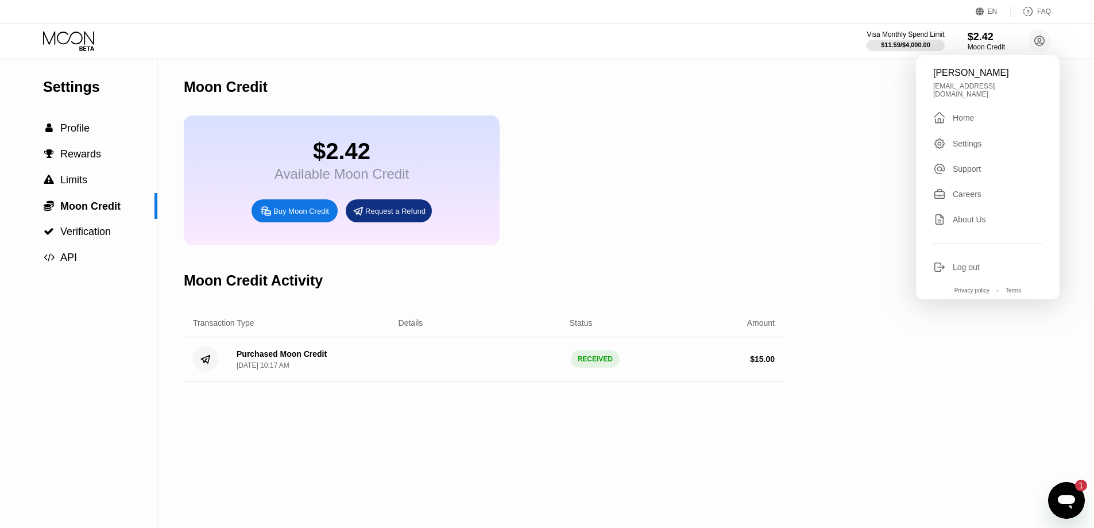
drag, startPoint x: 628, startPoint y: 184, endPoint x: 366, endPoint y: 207, distance: 263.4
click at [626, 185] on div "$2.42 Available Moon Credit Buy Moon Credit Request a Refund" at bounding box center [484, 180] width 600 height 130
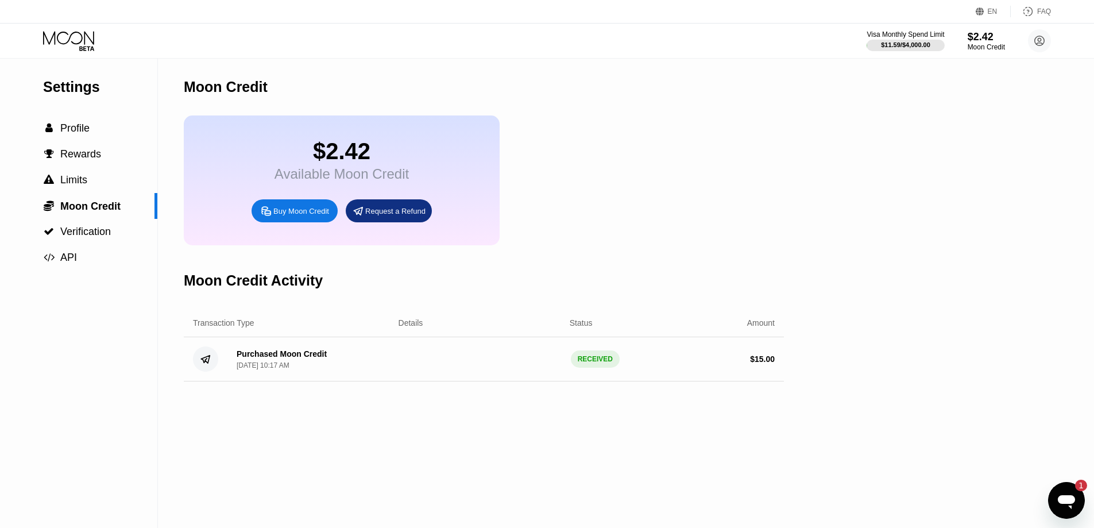
type textarea "x"
click at [276, 216] on div "Buy Moon Credit" at bounding box center [301, 211] width 56 height 10
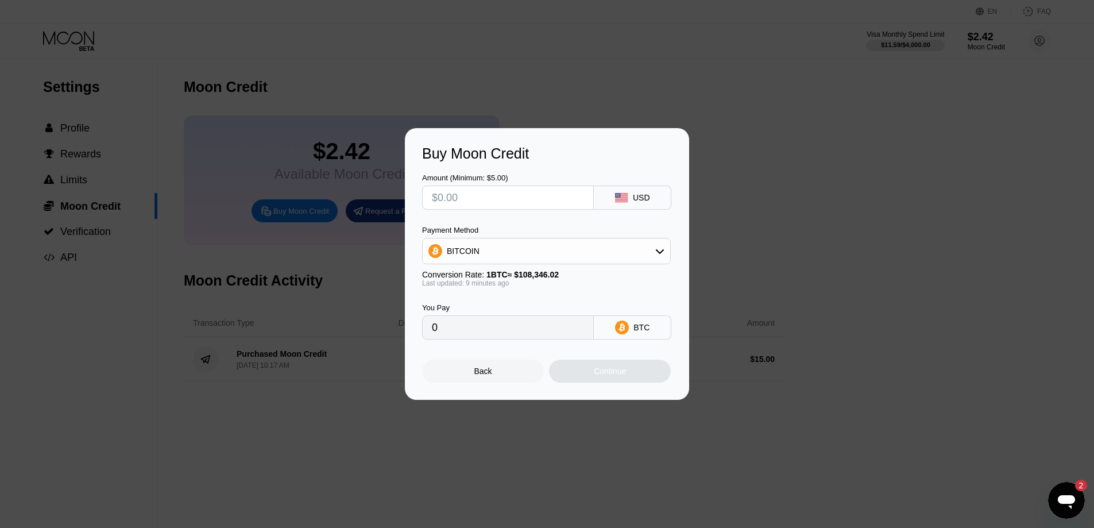
click at [557, 194] on input "text" at bounding box center [508, 197] width 152 height 23
click at [557, 241] on div "BITCOIN" at bounding box center [546, 250] width 247 height 23
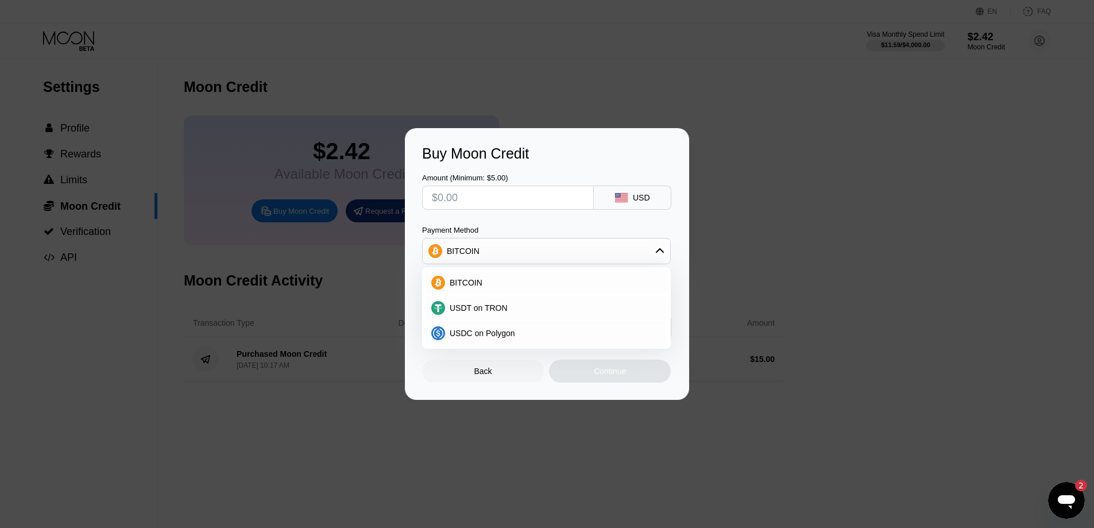
click at [888, 282] on div "Buy Moon Credit Amount (Minimum: $5.00) USD Payment Method BITCOIN BITCOIN USDT…" at bounding box center [547, 264] width 1094 height 272
click at [569, 301] on div "USDT on TRON" at bounding box center [546, 307] width 242 height 23
type input "0.00"
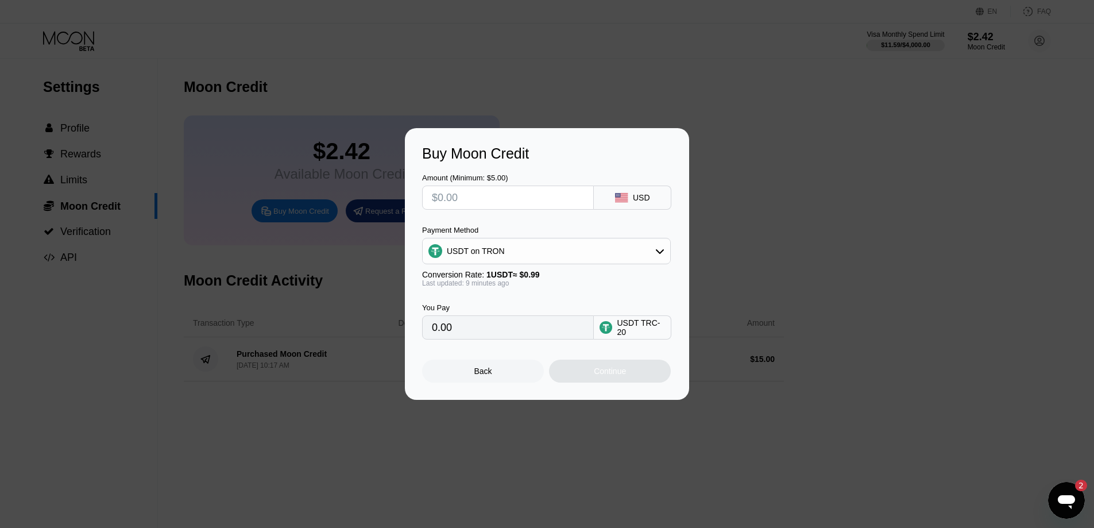
click at [494, 195] on input "text" at bounding box center [508, 197] width 152 height 23
click at [504, 378] on div "Back" at bounding box center [483, 370] width 122 height 23
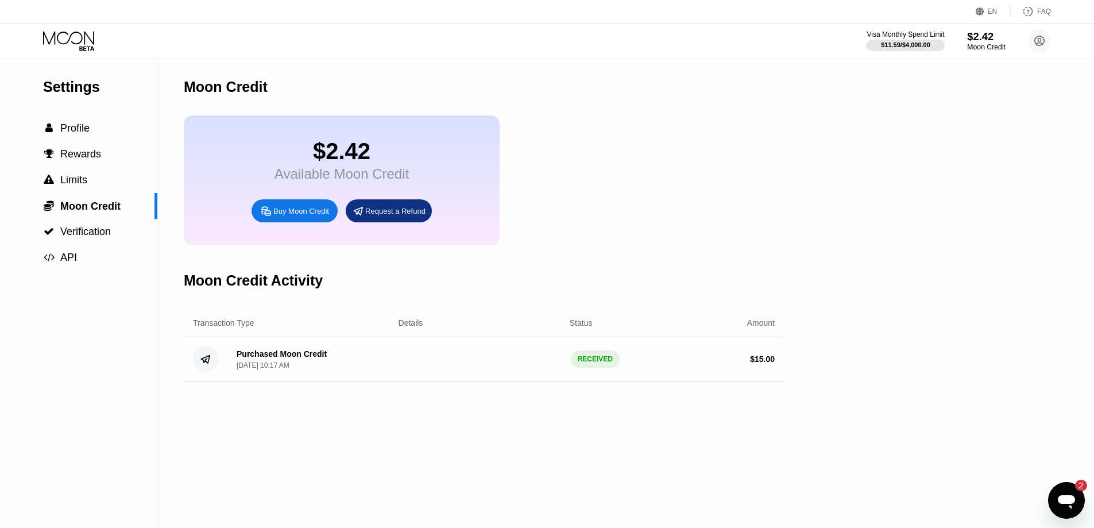
click at [991, 49] on div "Moon Credit" at bounding box center [986, 47] width 38 height 8
click at [651, 526] on div "Moon Credit $2.42 Available Moon Credit Buy Moon Credit Request a Refund Moon C…" at bounding box center [484, 293] width 600 height 469
type textarea "x"
